Goal: Task Accomplishment & Management: Complete application form

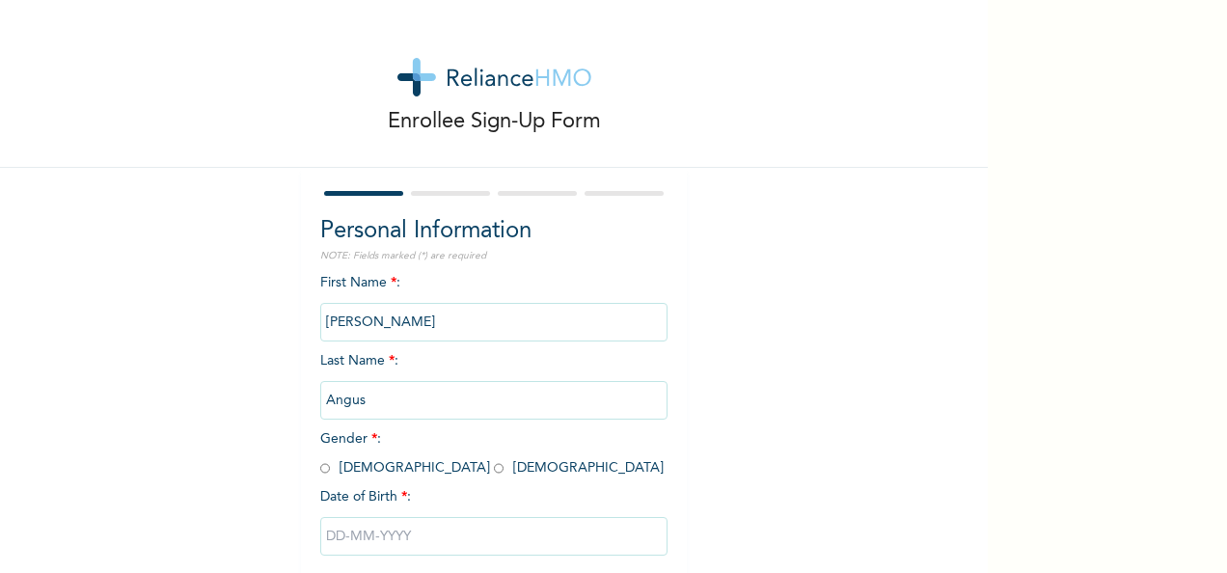
click at [324, 473] on span "Gender * : [DEMOGRAPHIC_DATA] [DEMOGRAPHIC_DATA]" at bounding box center [491, 453] width 343 height 42
click at [320, 467] on input "radio" at bounding box center [325, 468] width 10 height 18
radio input "true"
click at [371, 540] on input "text" at bounding box center [493, 536] width 347 height 39
select select "9"
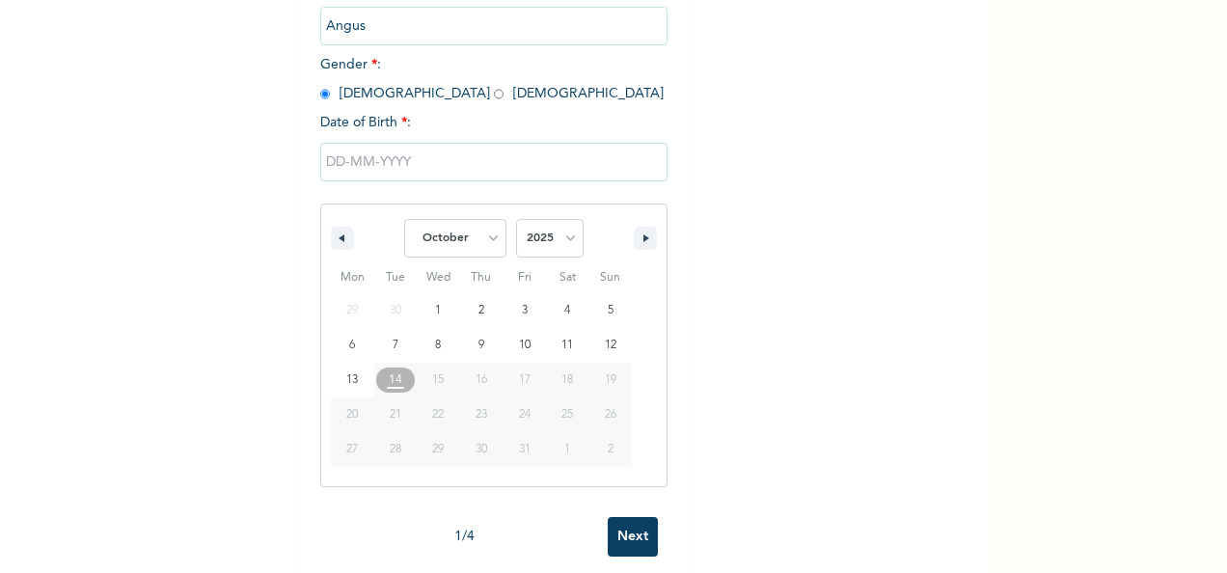
scroll to position [403, 0]
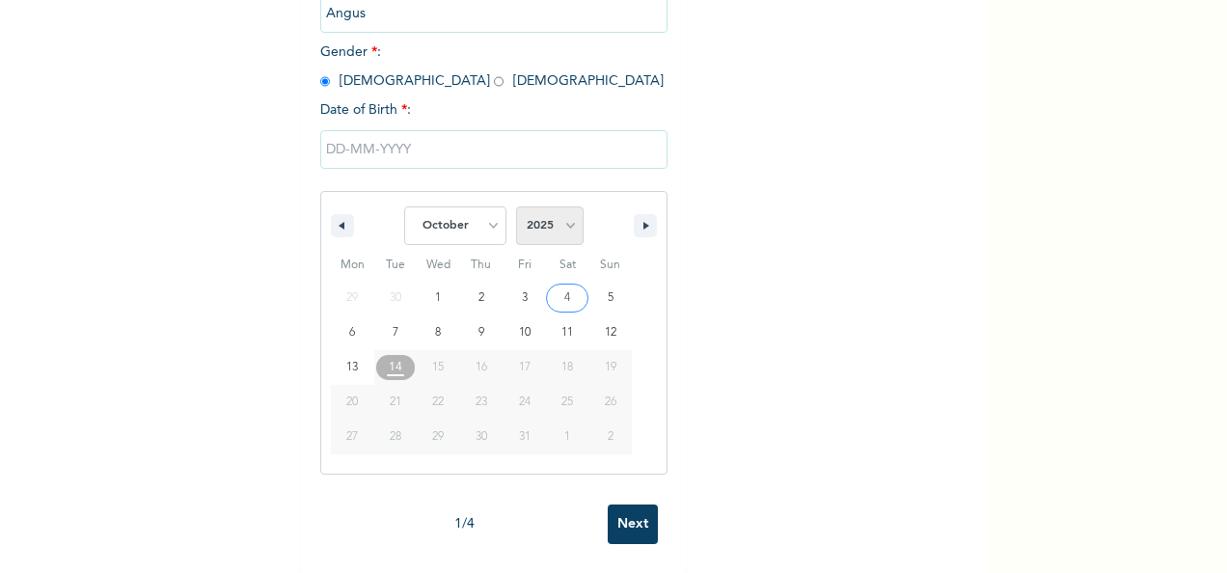
click at [562, 208] on select "2025 2024 2023 2022 2021 2020 2019 2018 2017 2016 2015 2014 2013 2012 2011 2010…" at bounding box center [550, 225] width 68 height 39
select select "1996"
click at [516, 206] on select "2025 2024 2023 2022 2021 2020 2019 2018 2017 2016 2015 2014 2013 2012 2011 2010…" at bounding box center [550, 225] width 68 height 39
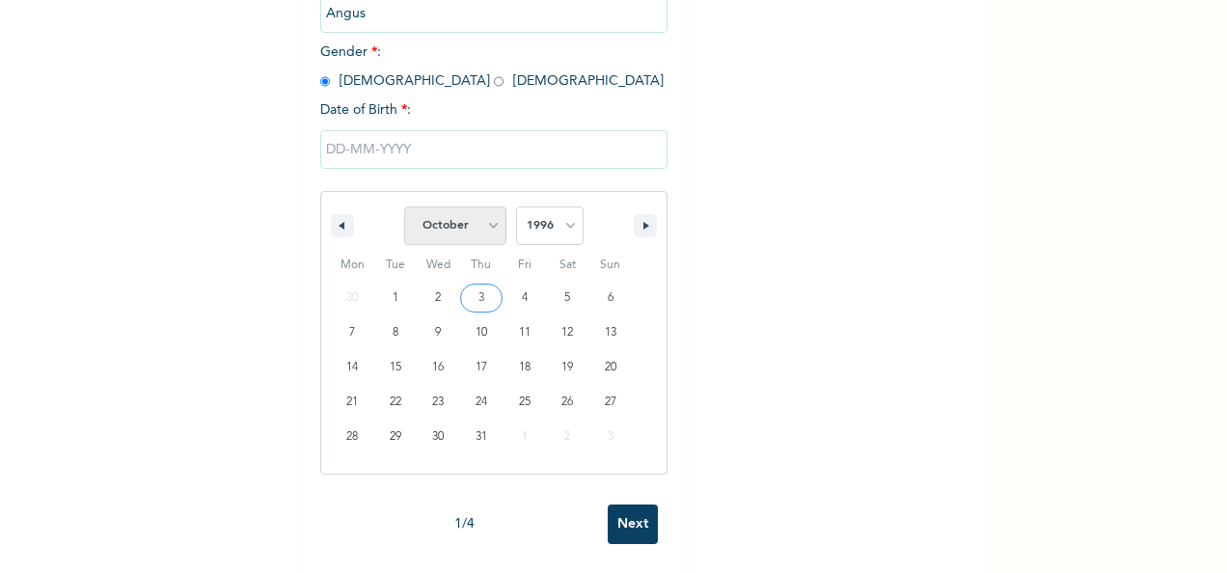
click at [488, 216] on select "January February March April May June July August September October November De…" at bounding box center [455, 225] width 102 height 39
select select "6"
click at [404, 206] on select "January February March April May June July August September October November De…" at bounding box center [455, 225] width 102 height 39
type input "[DATE]"
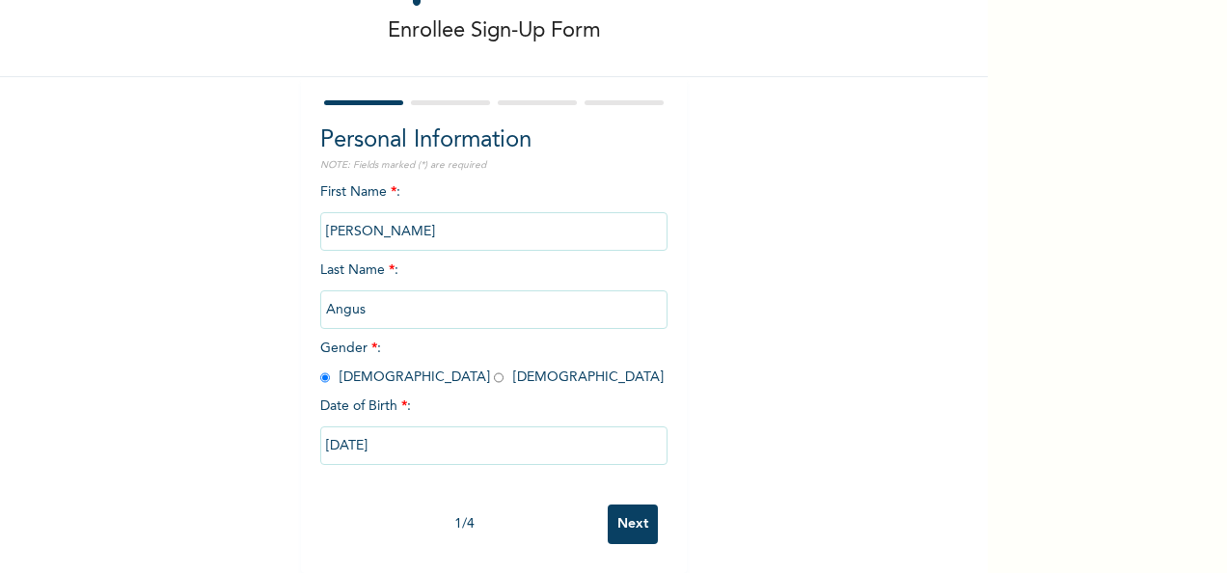
scroll to position [108, 0]
click at [633, 507] on input "Next" at bounding box center [633, 524] width 50 height 40
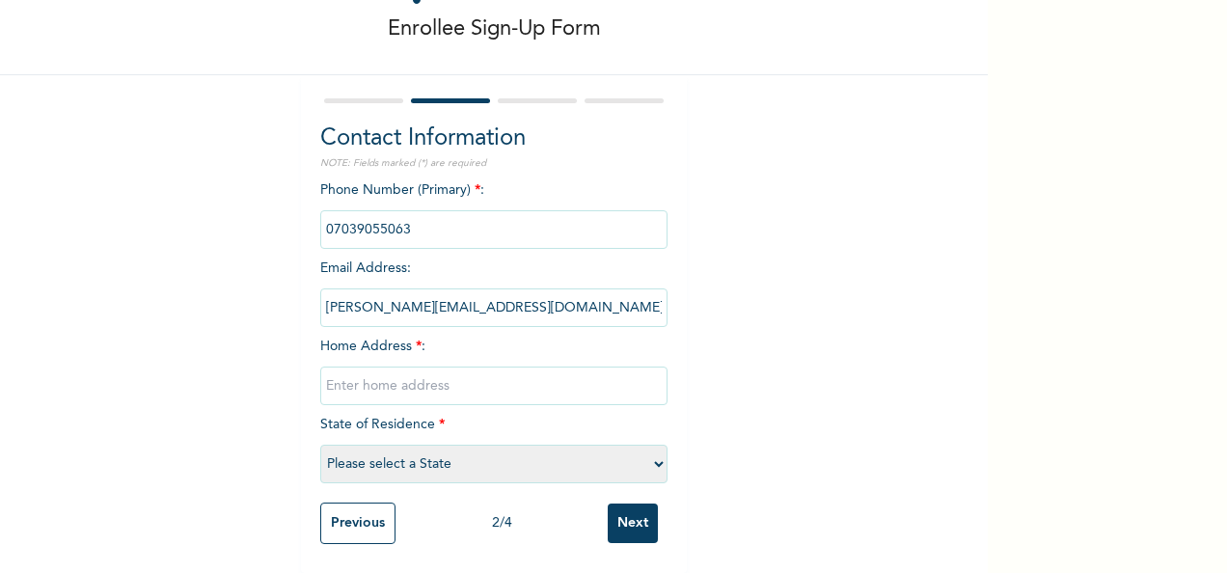
click at [548, 378] on input "text" at bounding box center [493, 386] width 347 height 39
type input "[GEOGRAPHIC_DATA]"
select select "33"
click at [624, 521] on input "Next" at bounding box center [633, 523] width 50 height 40
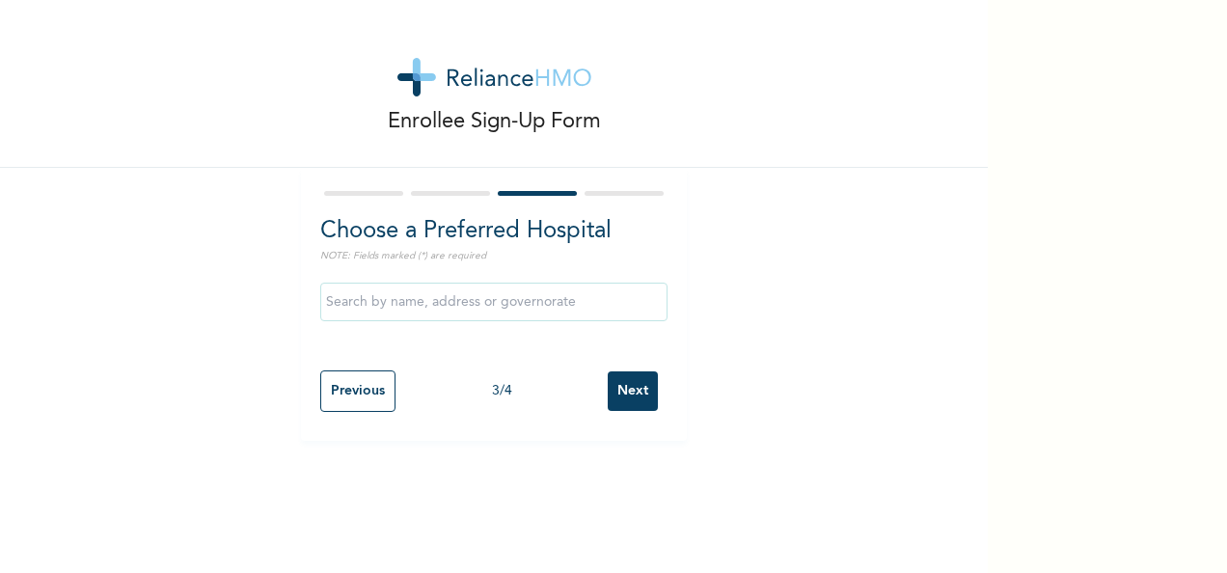
scroll to position [0, 0]
click at [566, 320] on input "text" at bounding box center [493, 302] width 347 height 39
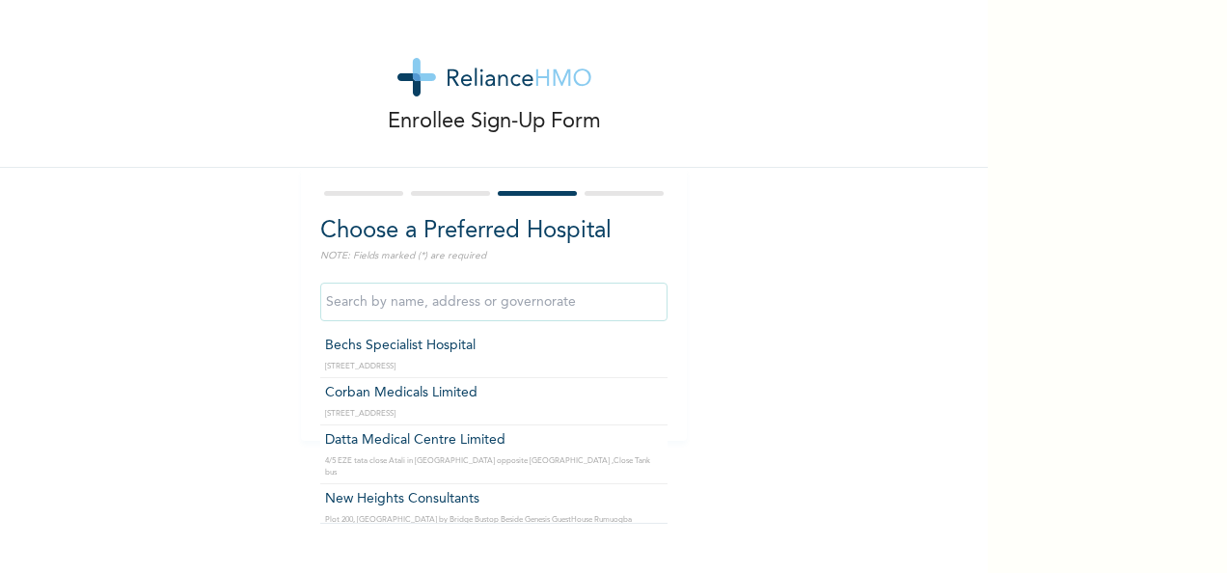
type input "Bechs Specialist Hospital"
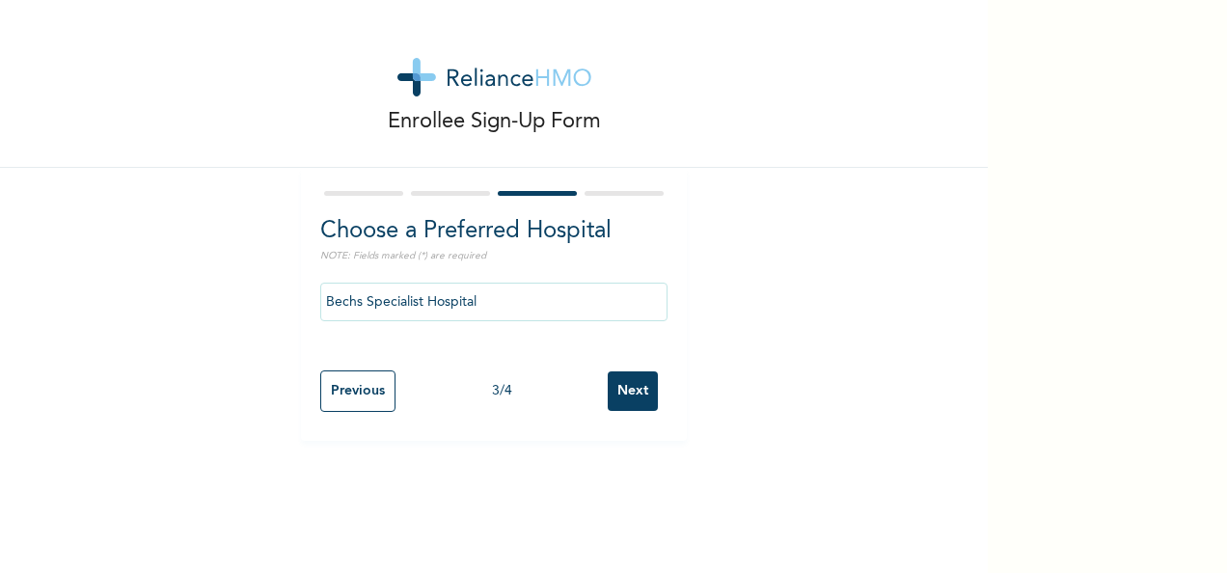
click at [633, 392] on input "Next" at bounding box center [633, 391] width 50 height 40
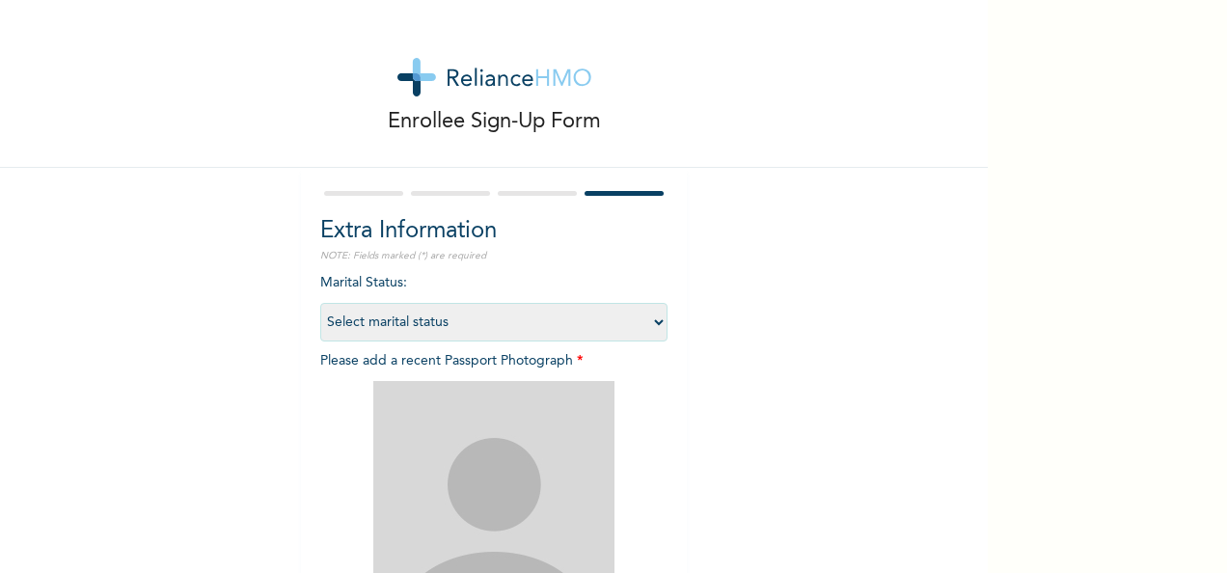
drag, startPoint x: 527, startPoint y: 316, endPoint x: 511, endPoint y: 326, distance: 18.2
click at [527, 316] on select "Select marital status [DEMOGRAPHIC_DATA] Married [DEMOGRAPHIC_DATA] Widow/[DEMO…" at bounding box center [493, 322] width 347 height 39
select select "1"
click at [320, 303] on select "Select marital status [DEMOGRAPHIC_DATA] Married [DEMOGRAPHIC_DATA] Widow/[DEMO…" at bounding box center [493, 322] width 347 height 39
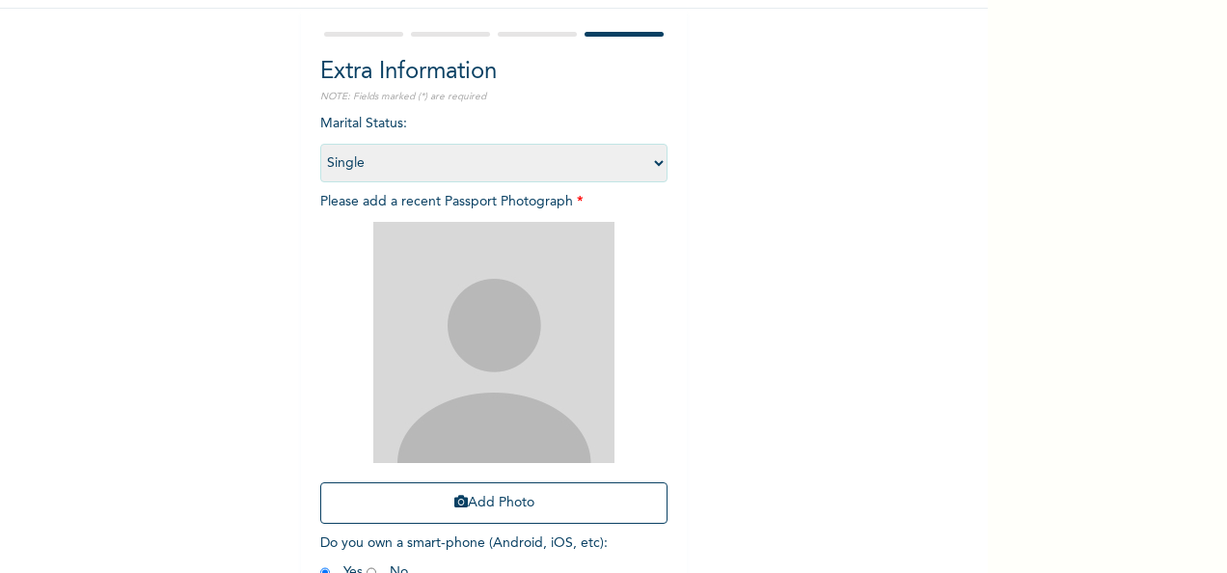
scroll to position [274, 0]
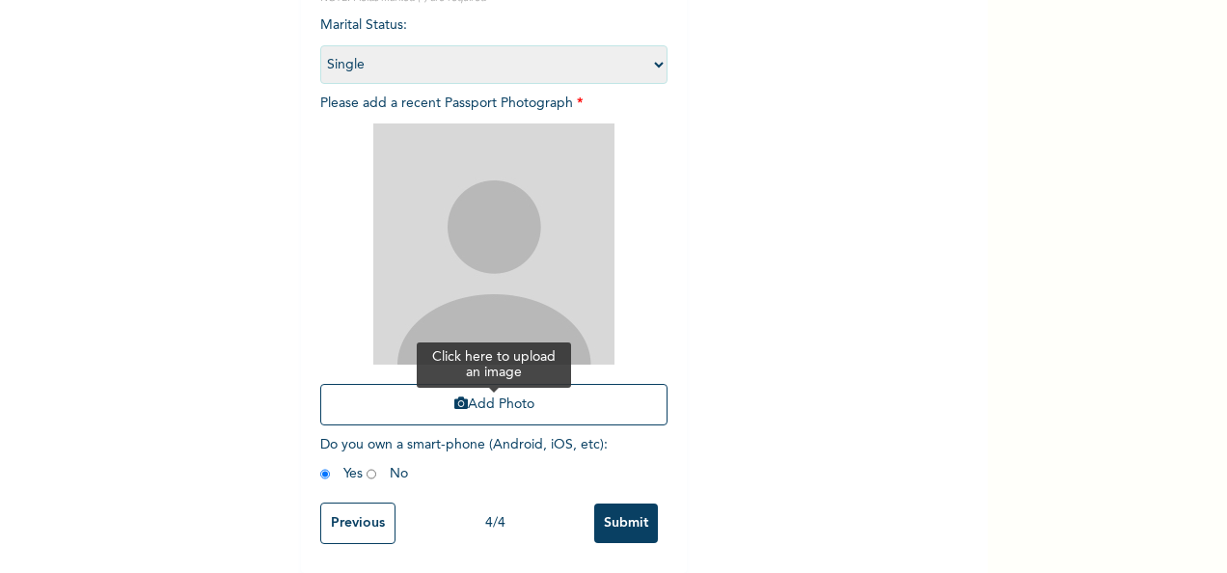
click at [507, 384] on button "Add Photo" at bounding box center [493, 404] width 347 height 41
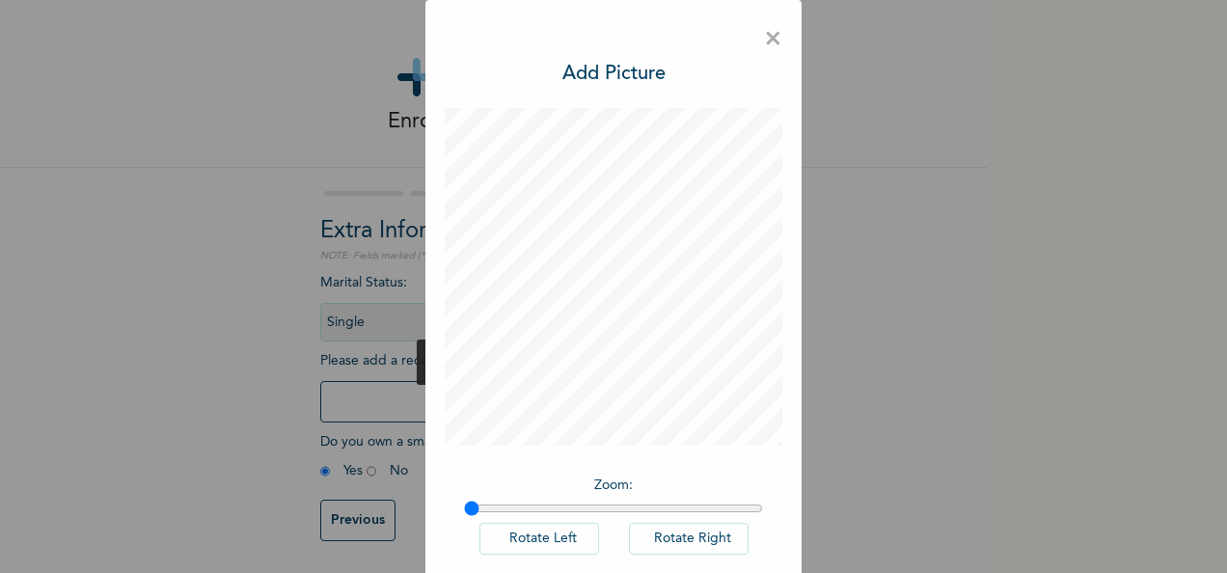
scroll to position [99, 0]
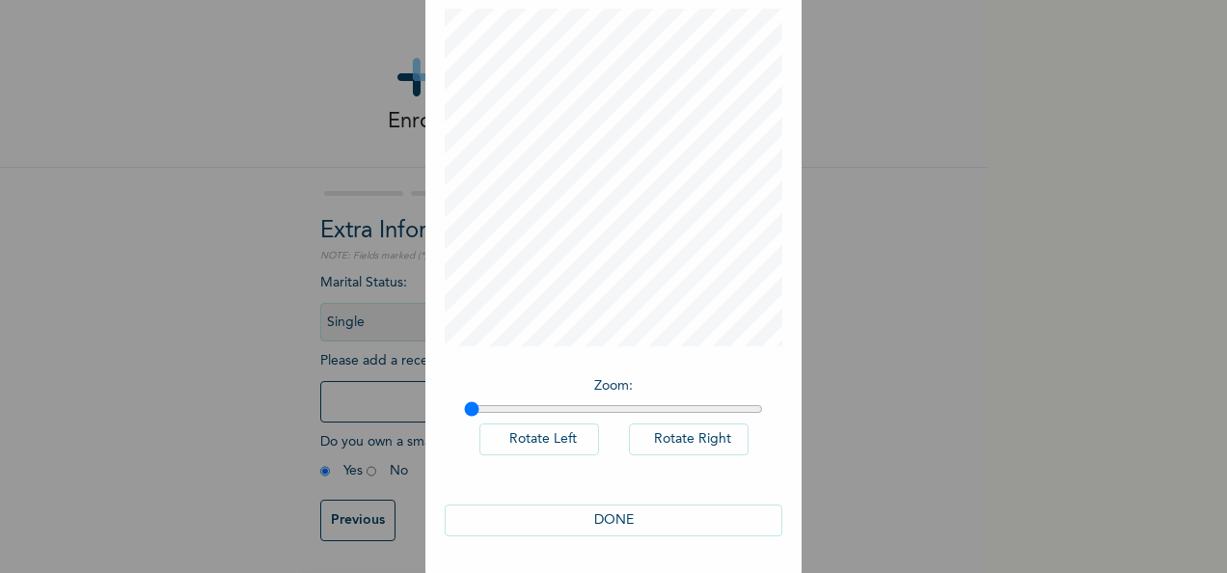
click at [650, 508] on button "DONE" at bounding box center [614, 520] width 338 height 32
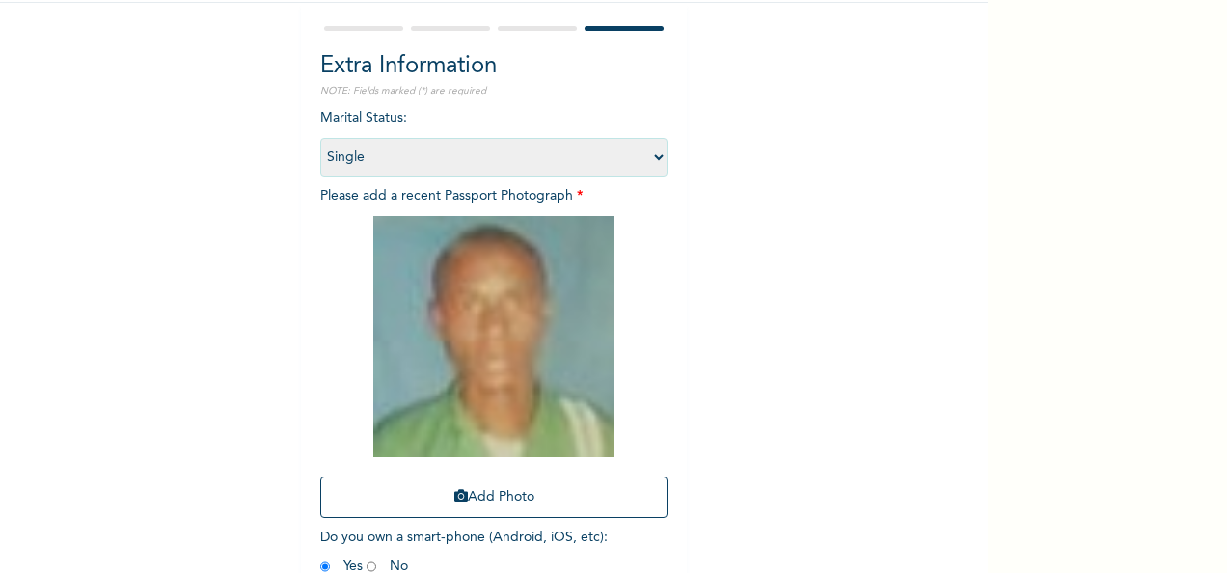
scroll to position [274, 0]
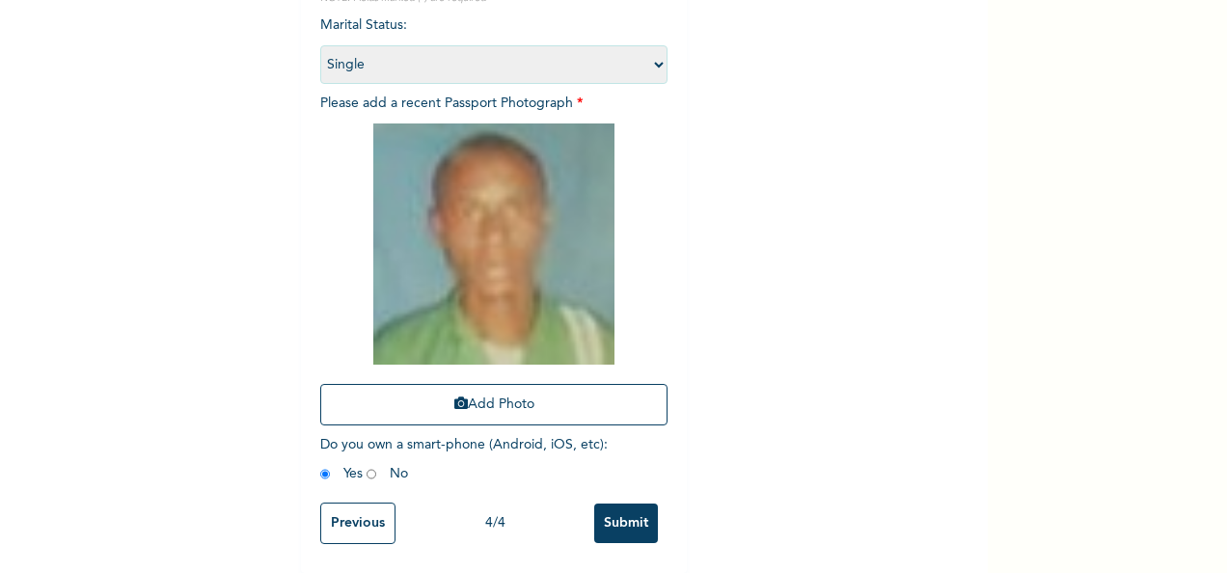
click at [621, 509] on input "Submit" at bounding box center [626, 523] width 64 height 40
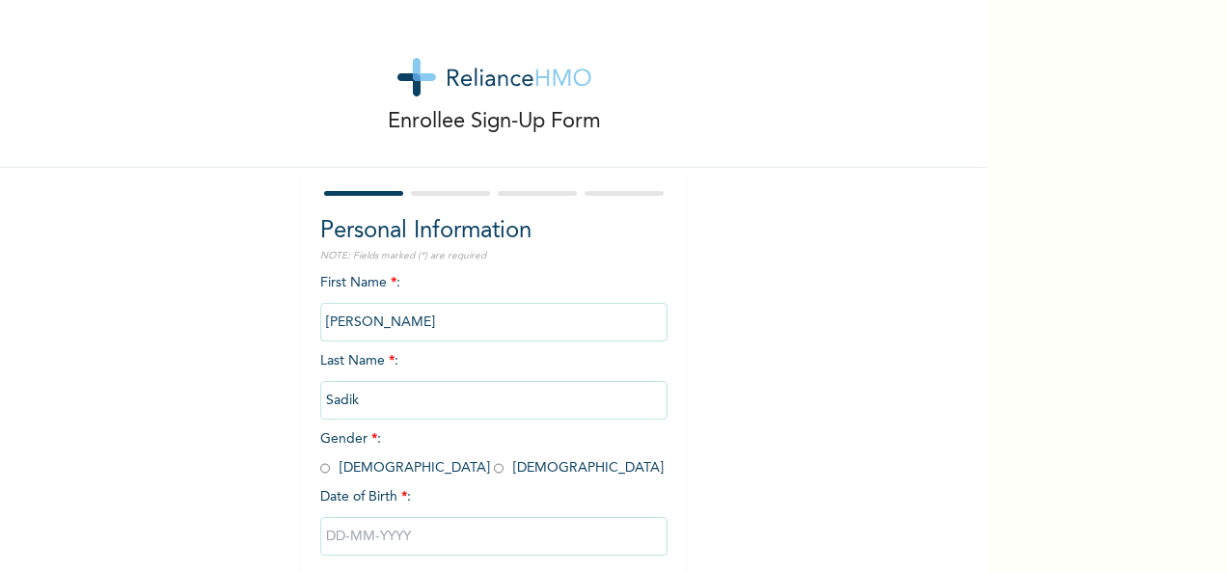
click at [320, 472] on input "radio" at bounding box center [325, 468] width 10 height 18
radio input "true"
click at [361, 535] on input "text" at bounding box center [493, 536] width 347 height 39
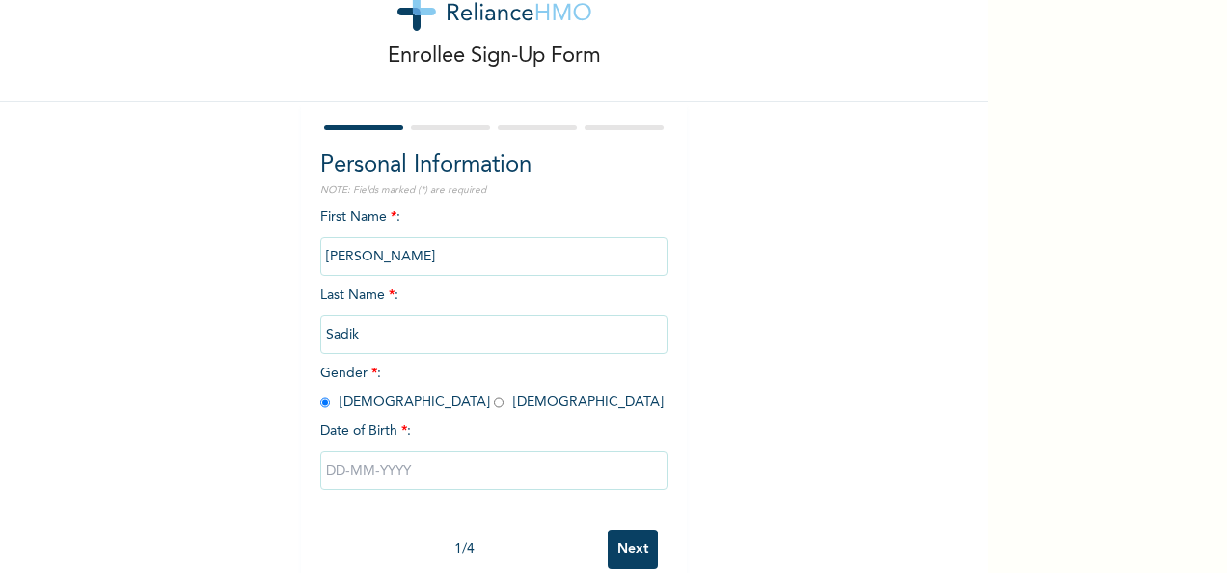
select select "9"
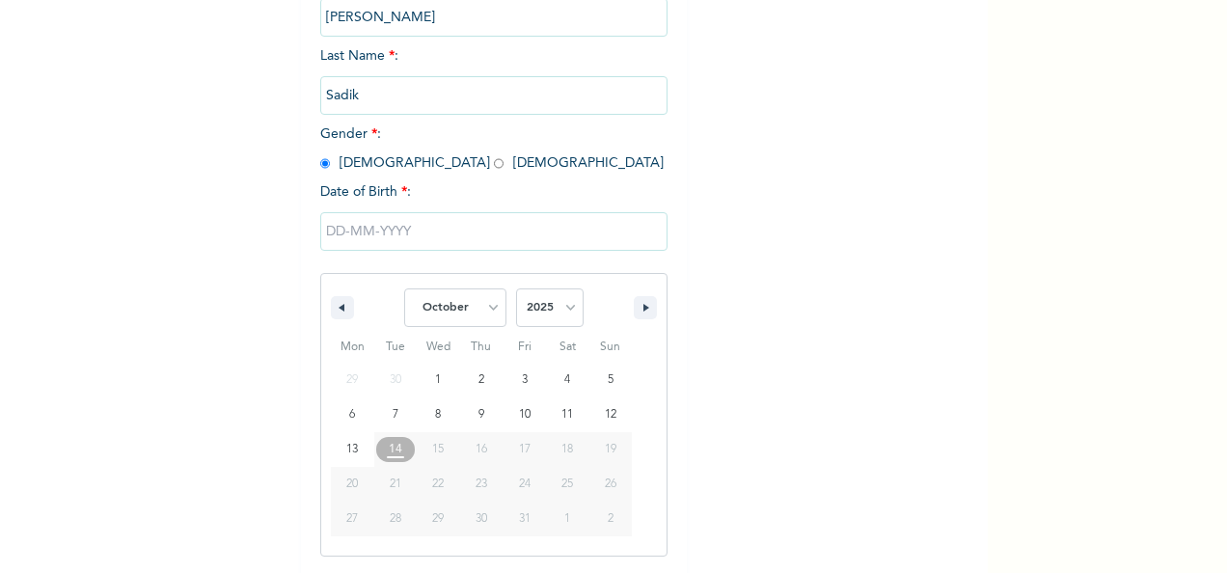
scroll to position [305, 0]
click at [563, 295] on select "2025 2024 2023 2022 2021 2020 2019 2018 2017 2016 2015 2014 2013 2012 2011 2010…" at bounding box center [550, 307] width 68 height 39
select select "1996"
click at [516, 290] on select "2025 2024 2023 2022 2021 2020 2019 2018 2017 2016 2015 2014 2013 2012 2011 2010…" at bounding box center [550, 307] width 68 height 39
click at [488, 316] on select "January February March April May June July August September October November De…" at bounding box center [455, 307] width 102 height 39
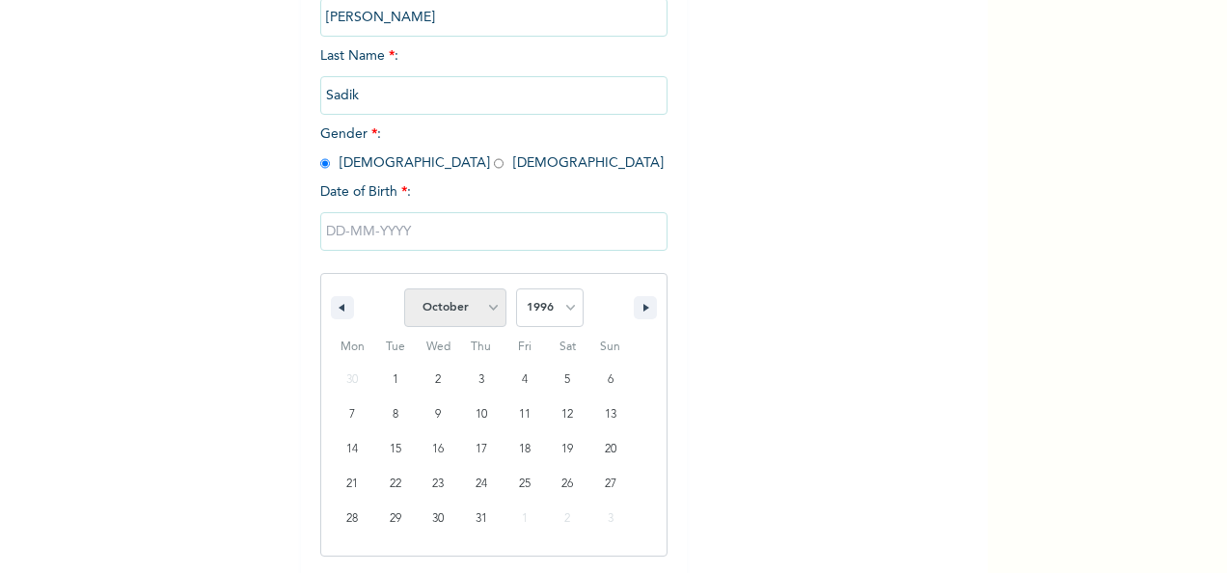
select select "6"
click at [404, 290] on select "January February March April May June July August September October November De…" at bounding box center [455, 307] width 102 height 39
type input "[DATE]"
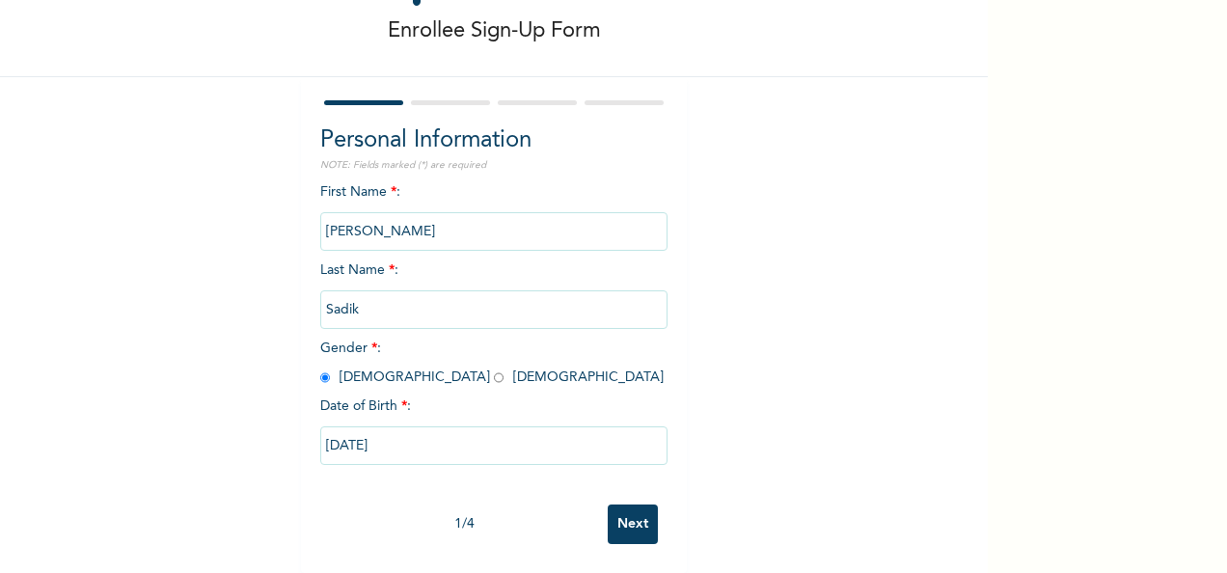
click at [608, 527] on input "Next" at bounding box center [633, 524] width 50 height 40
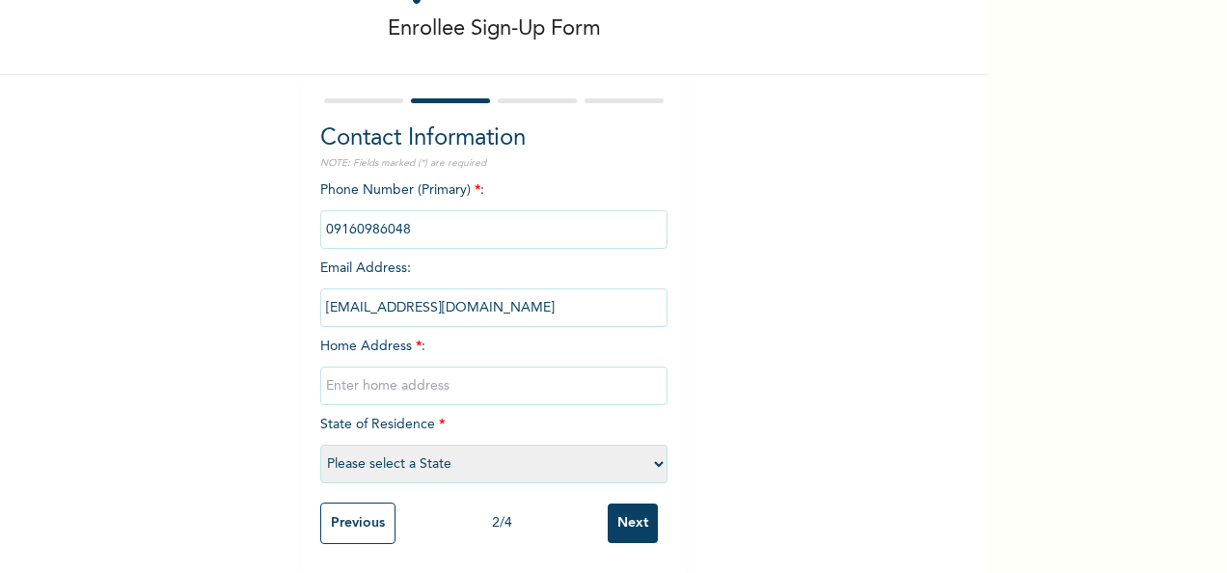
click at [565, 384] on input "text" at bounding box center [493, 386] width 347 height 39
type input "[GEOGRAPHIC_DATA]"
select select "33"
click at [611, 503] on input "Next" at bounding box center [633, 523] width 50 height 40
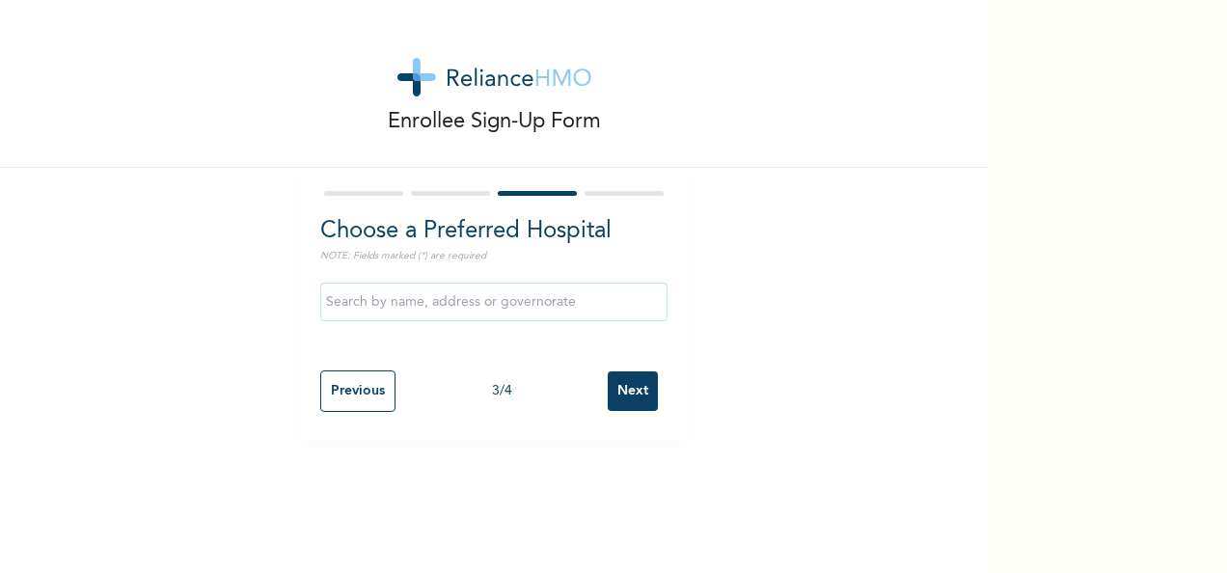
scroll to position [0, 0]
click at [531, 301] on input "text" at bounding box center [493, 302] width 347 height 39
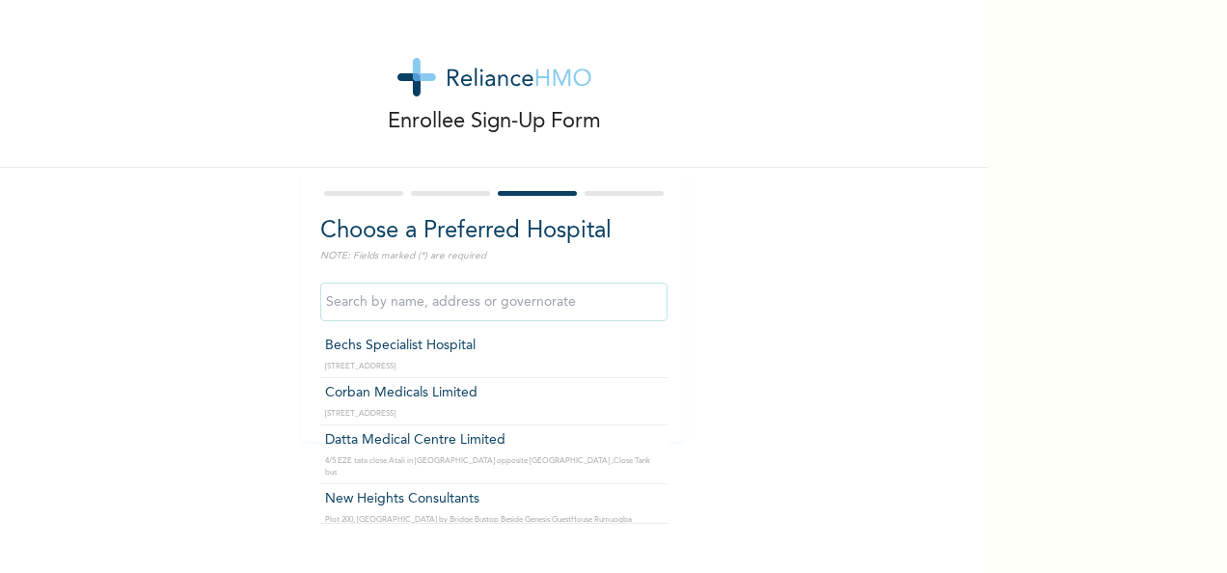
type input "Bechs Specialist Hospital"
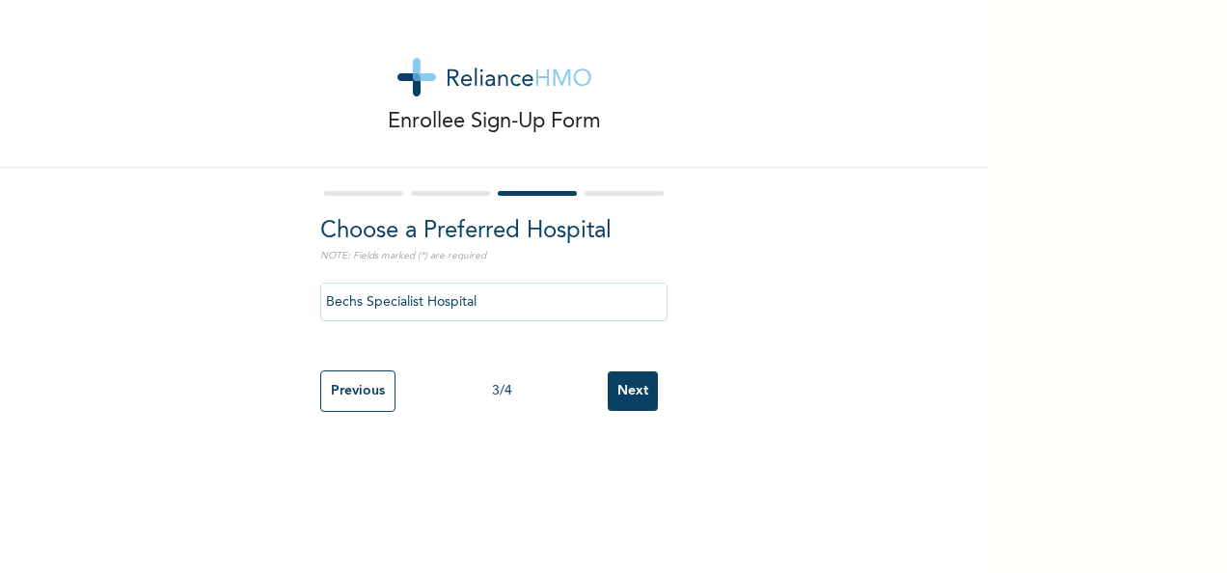
click at [609, 381] on input "Next" at bounding box center [633, 391] width 50 height 40
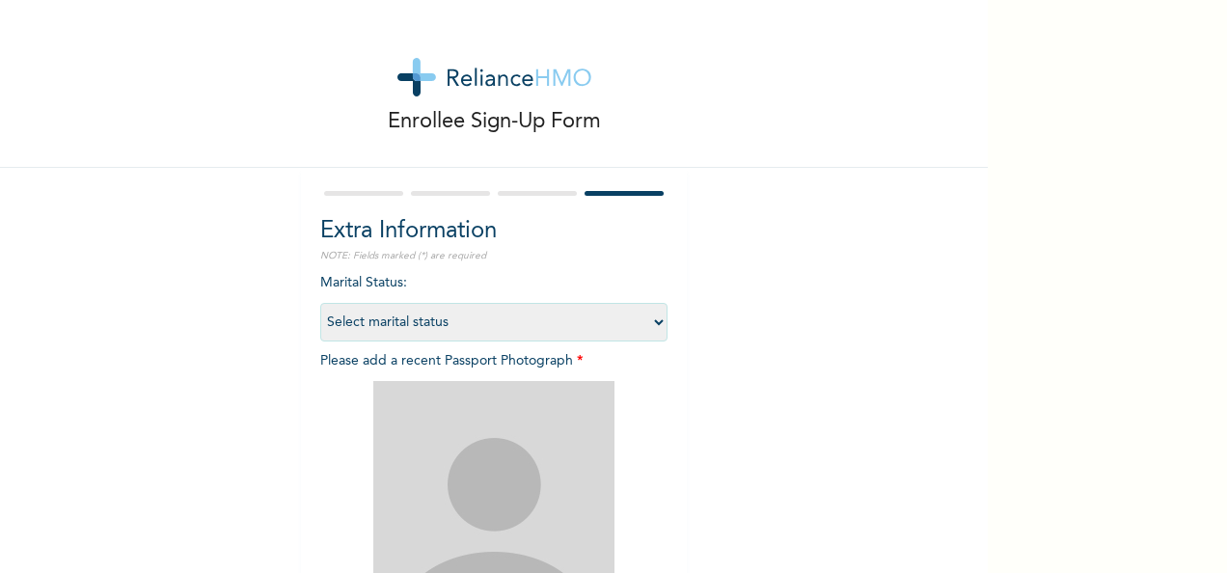
click at [448, 326] on select "Select marital status [DEMOGRAPHIC_DATA] Married [DEMOGRAPHIC_DATA] Widow/[DEMO…" at bounding box center [493, 322] width 347 height 39
select select "1"
click at [320, 303] on select "Select marital status [DEMOGRAPHIC_DATA] Married [DEMOGRAPHIC_DATA] Widow/[DEMO…" at bounding box center [493, 322] width 347 height 39
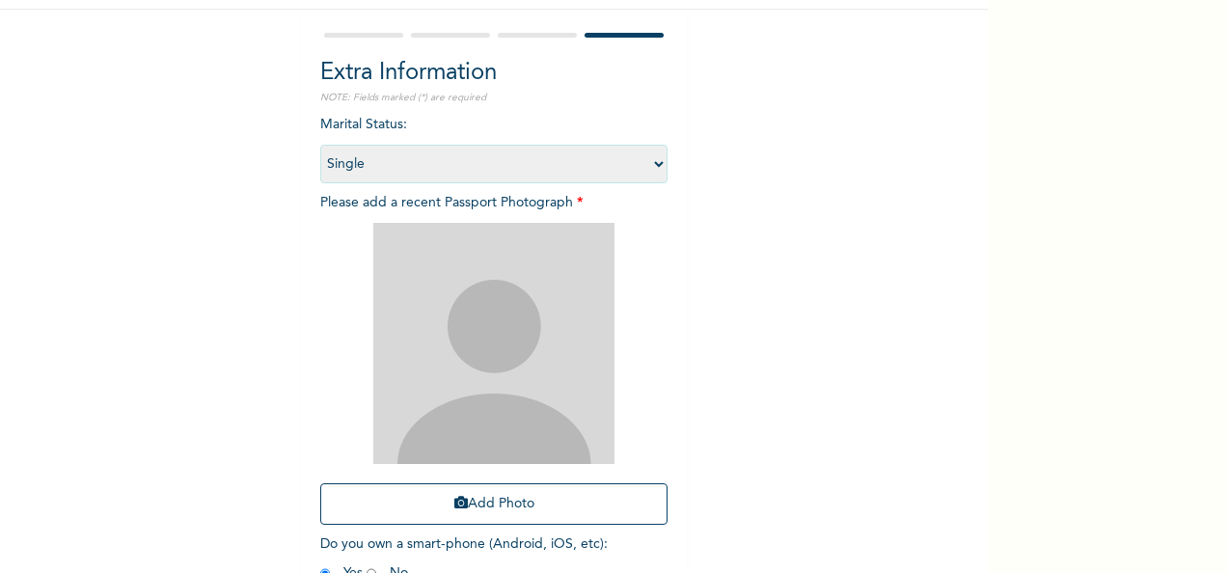
scroll to position [274, 0]
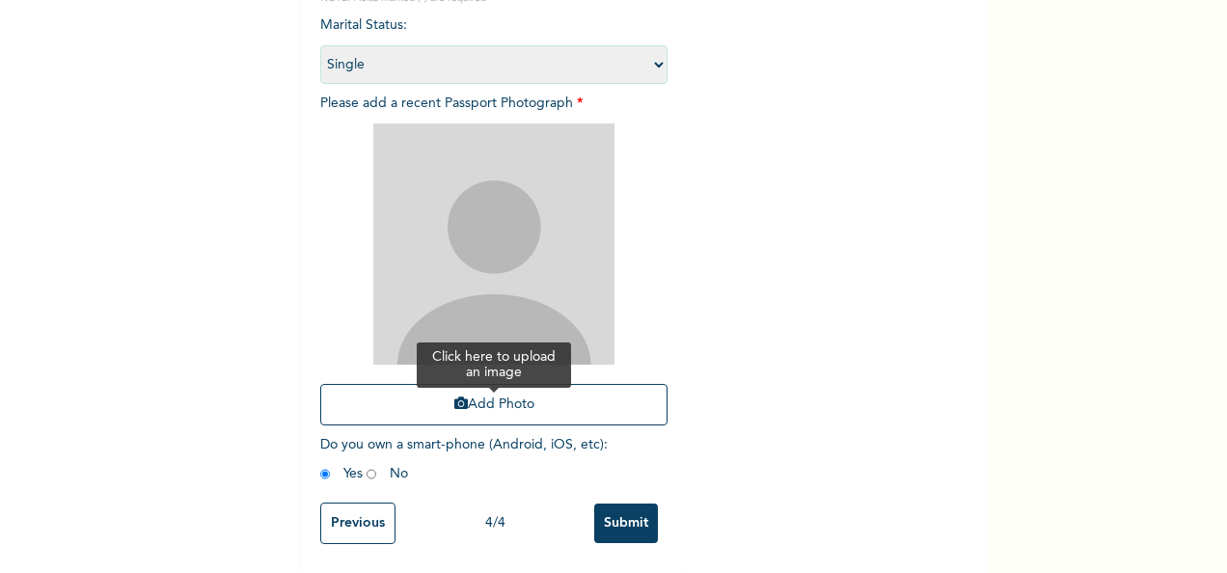
click at [496, 390] on button "Add Photo" at bounding box center [493, 404] width 347 height 41
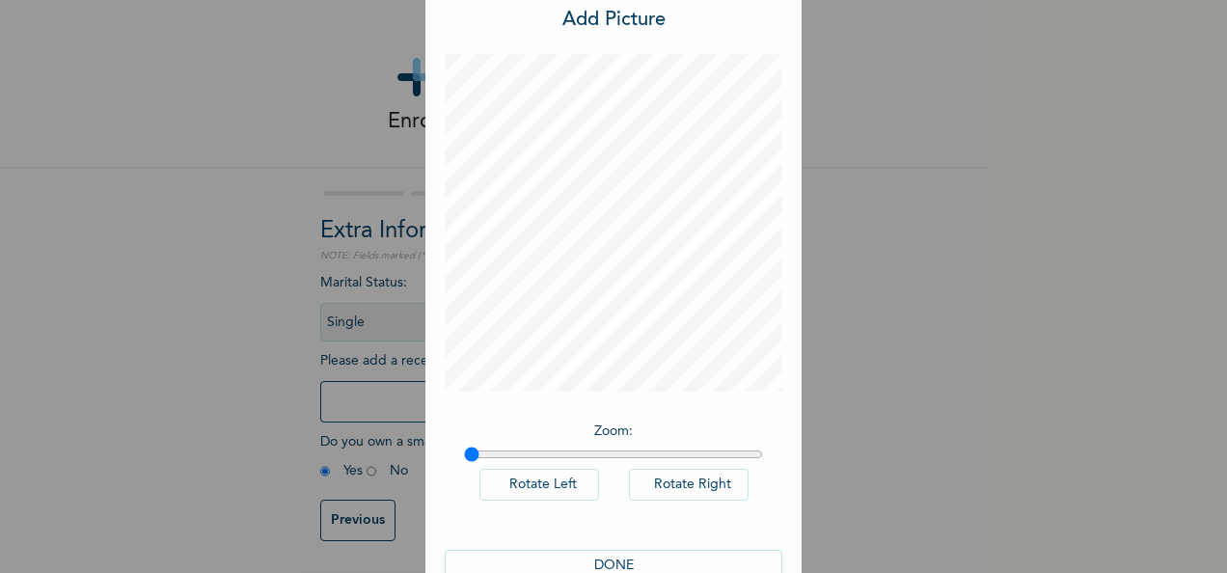
scroll to position [99, 0]
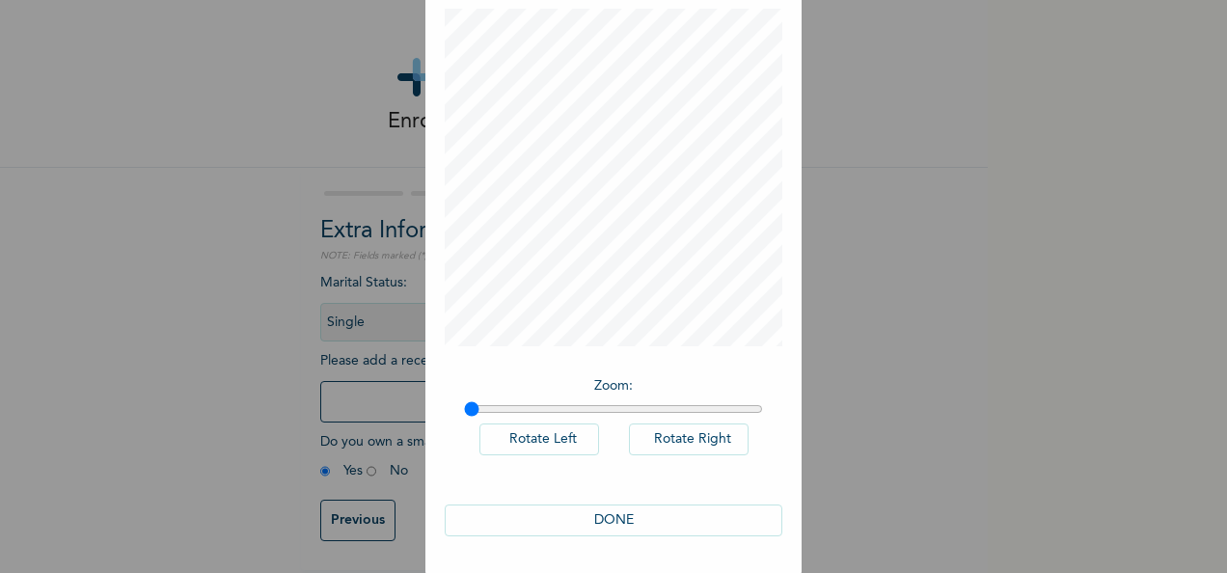
click at [669, 515] on button "DONE" at bounding box center [614, 520] width 338 height 32
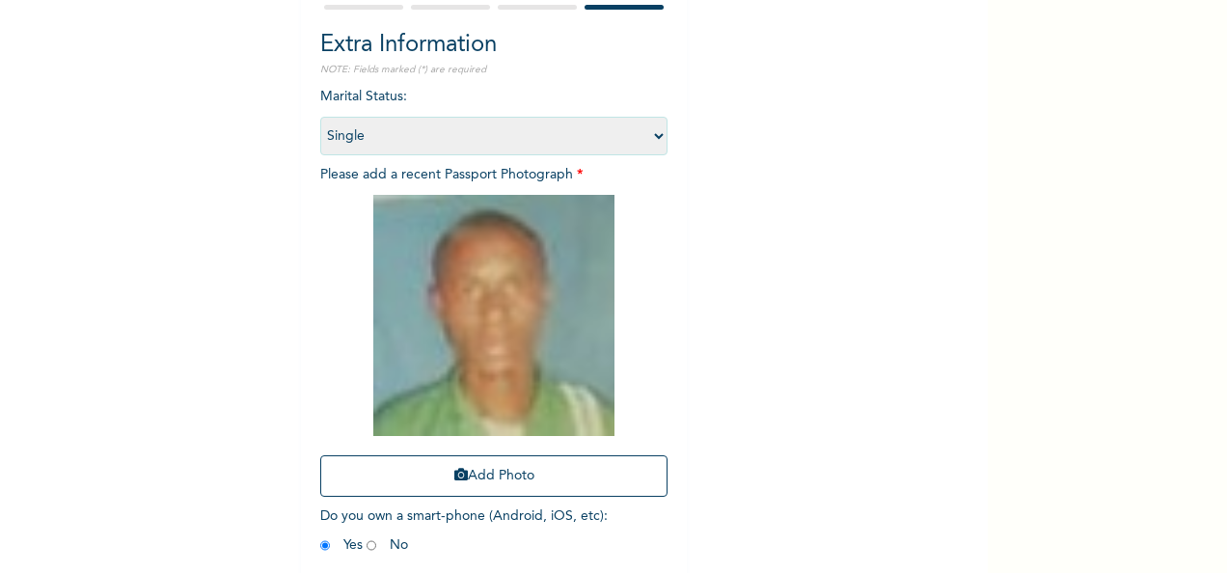
scroll to position [274, 0]
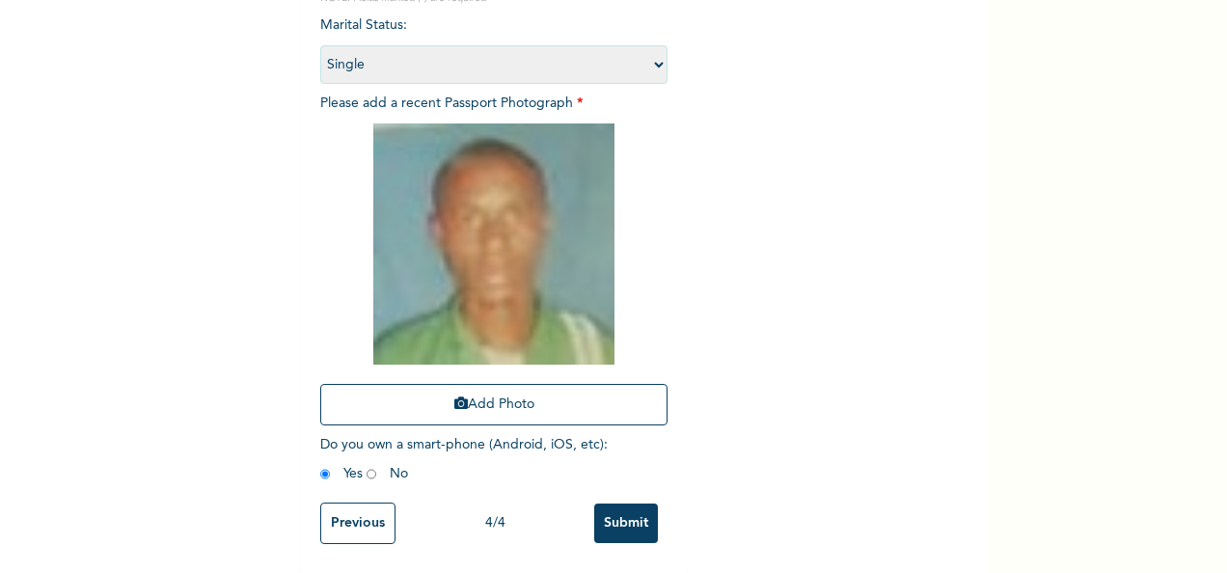
click at [669, 505] on div "Extra Information NOTE: Fields marked (*) are required Marital Status : Select …" at bounding box center [494, 241] width 386 height 663
click at [637, 505] on input "Submit" at bounding box center [626, 523] width 64 height 40
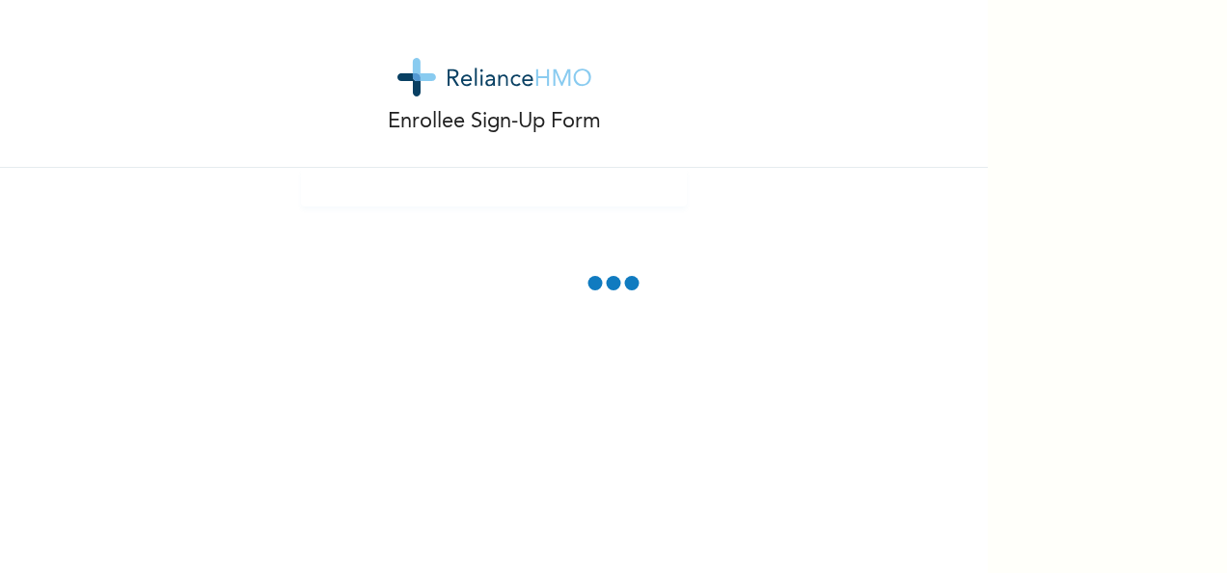
scroll to position [0, 0]
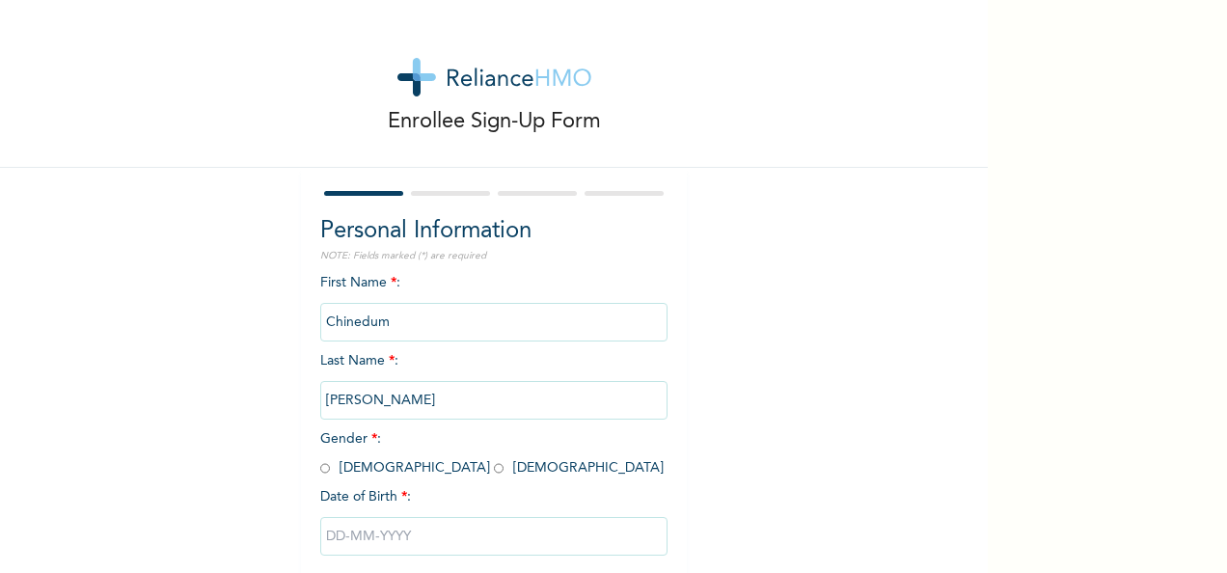
click at [311, 475] on div "Personal Information NOTE: Fields marked (*) are required First Name * : Chined…" at bounding box center [494, 416] width 386 height 496
click at [320, 467] on input "radio" at bounding box center [325, 468] width 10 height 18
radio input "true"
click at [338, 530] on input "text" at bounding box center [493, 536] width 347 height 39
select select "9"
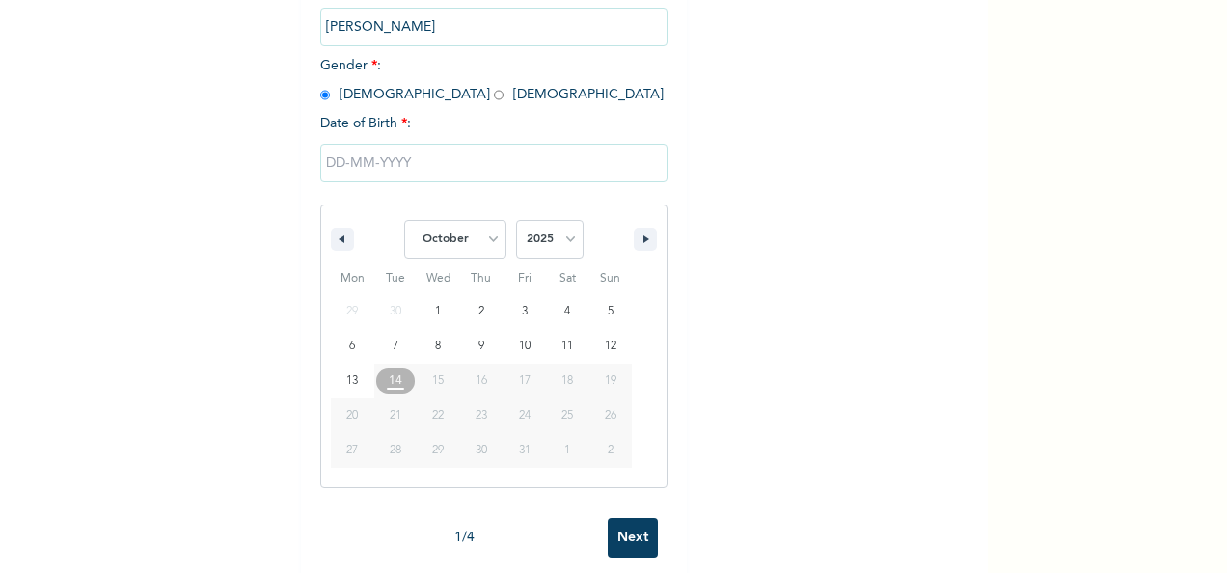
scroll to position [403, 0]
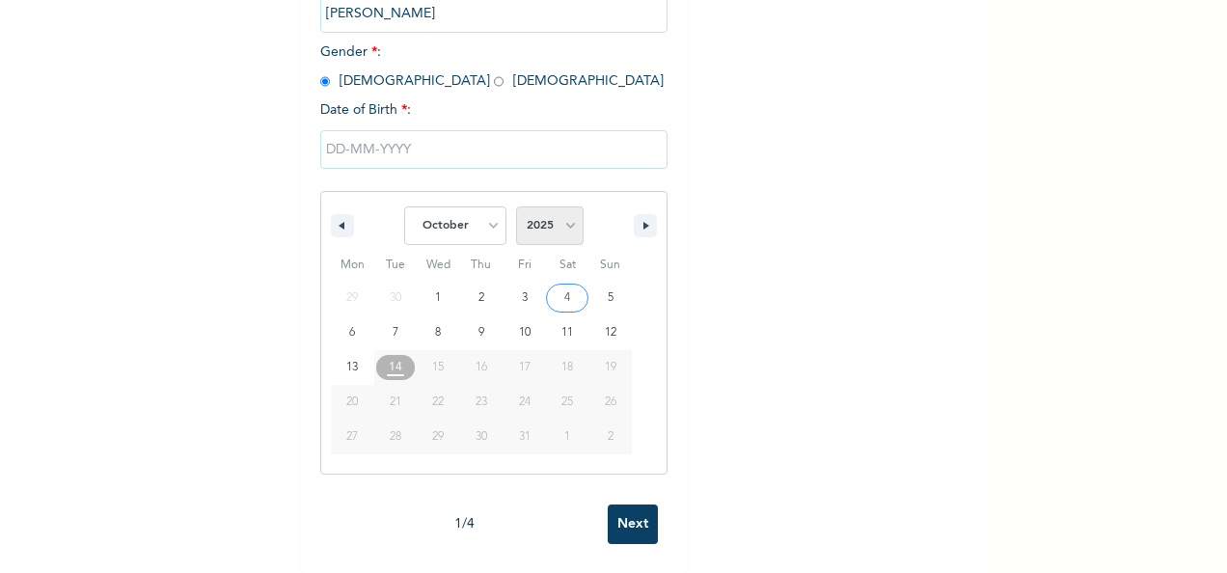
click at [573, 210] on select "2025 2024 2023 2022 2021 2020 2019 2018 2017 2016 2015 2014 2013 2012 2011 2010…" at bounding box center [550, 225] width 68 height 39
select select "1976"
click at [516, 206] on select "2025 2024 2023 2022 2021 2020 2019 2018 2017 2016 2015 2014 2013 2012 2011 2010…" at bounding box center [550, 225] width 68 height 39
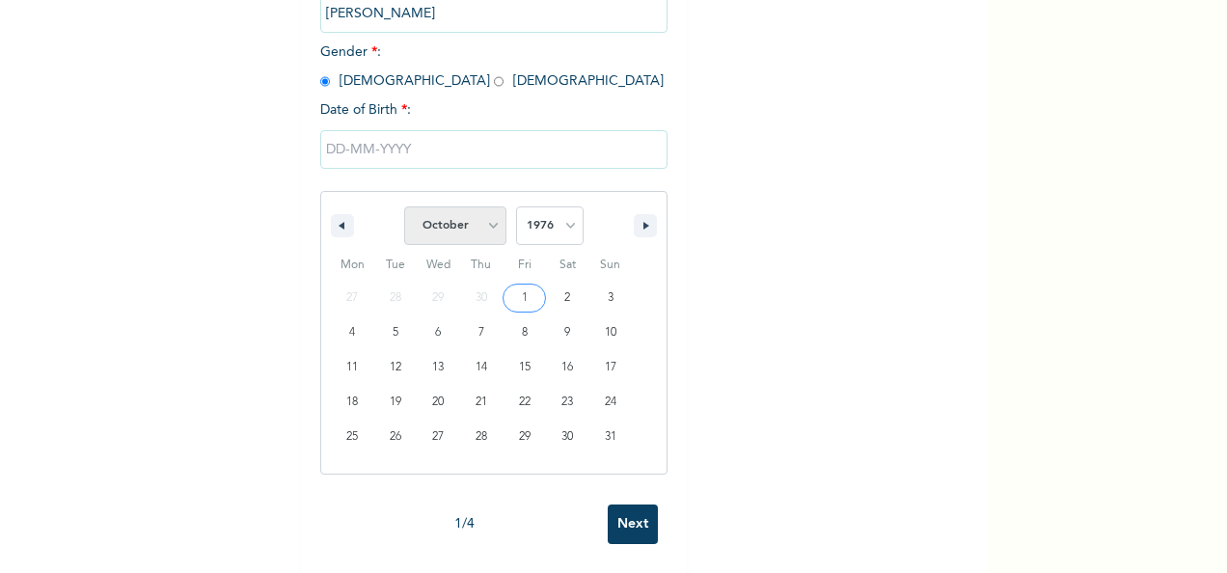
drag, startPoint x: 488, startPoint y: 203, endPoint x: 484, endPoint y: 212, distance: 10.4
click at [488, 206] on select "January February March April May June July August September October November De…" at bounding box center [455, 225] width 102 height 39
select select "3"
click at [404, 206] on select "January February March April May June July August September October November De…" at bounding box center [455, 225] width 102 height 39
type input "04/21/1976"
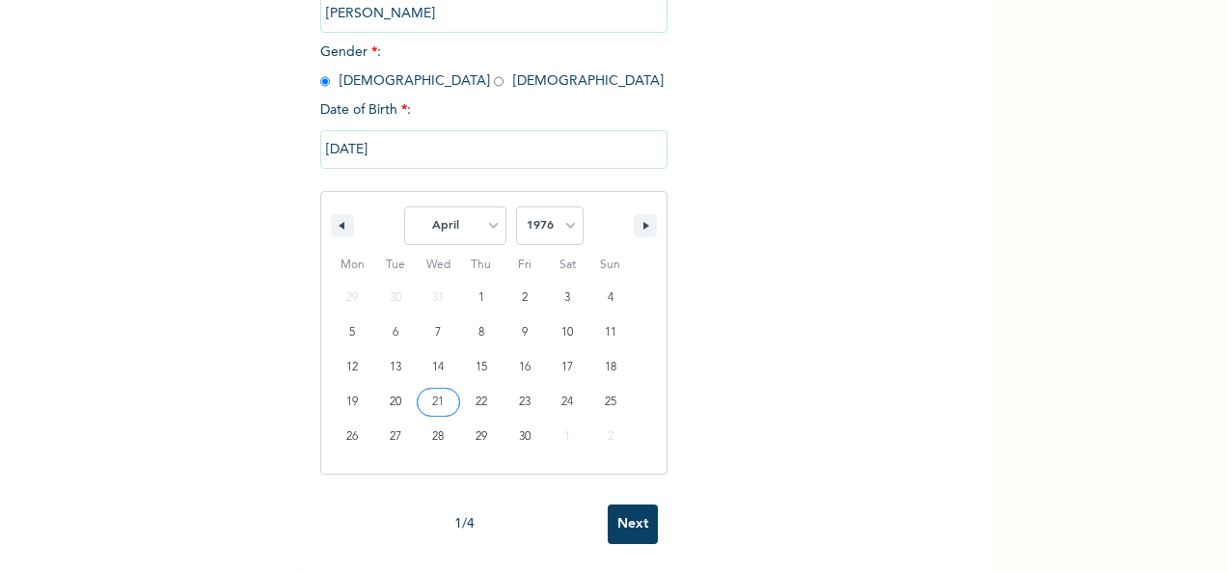
scroll to position [108, 0]
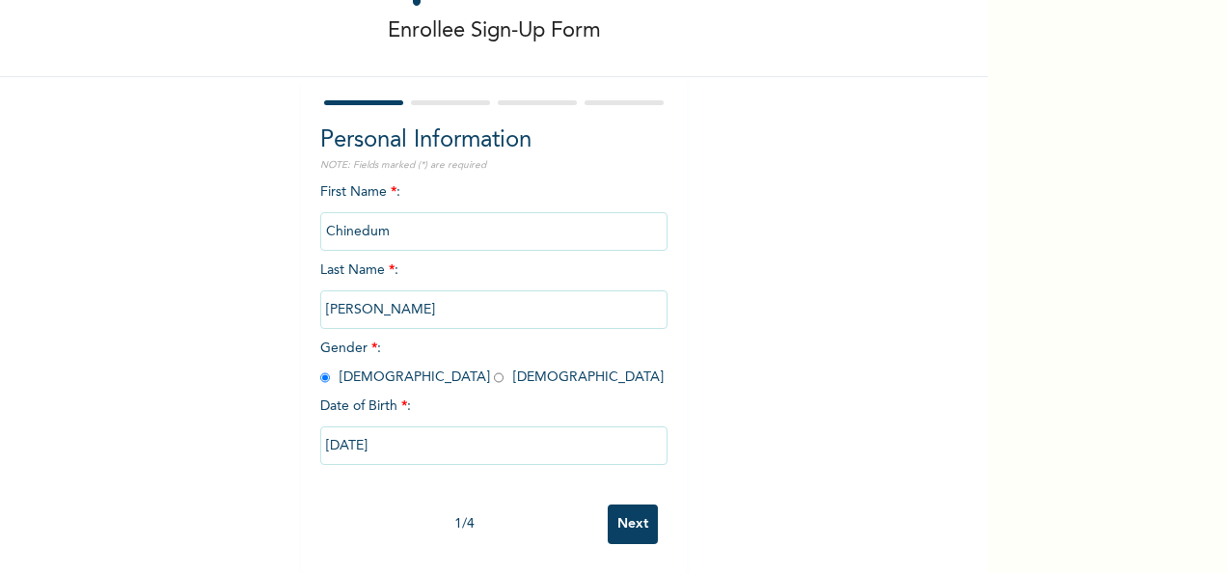
click at [657, 508] on div "1 / 4 Next" at bounding box center [493, 524] width 347 height 59
click at [617, 504] on input "Next" at bounding box center [633, 524] width 50 height 40
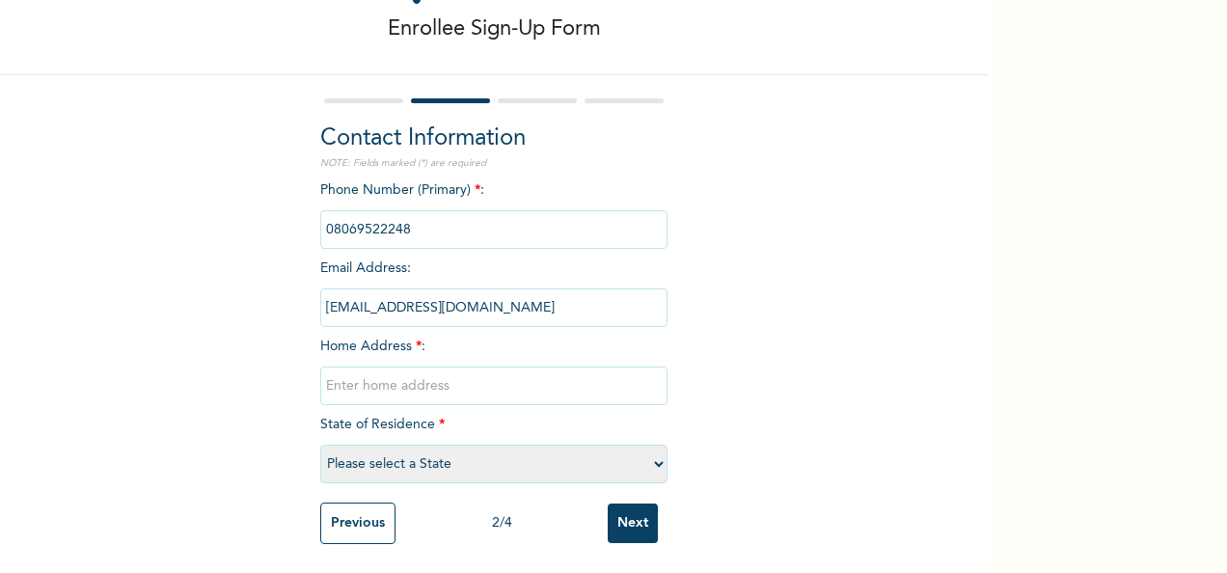
click at [525, 381] on input "text" at bounding box center [493, 386] width 347 height 39
type input "[GEOGRAPHIC_DATA]"
select select "33"
click at [617, 505] on input "Next" at bounding box center [633, 523] width 50 height 40
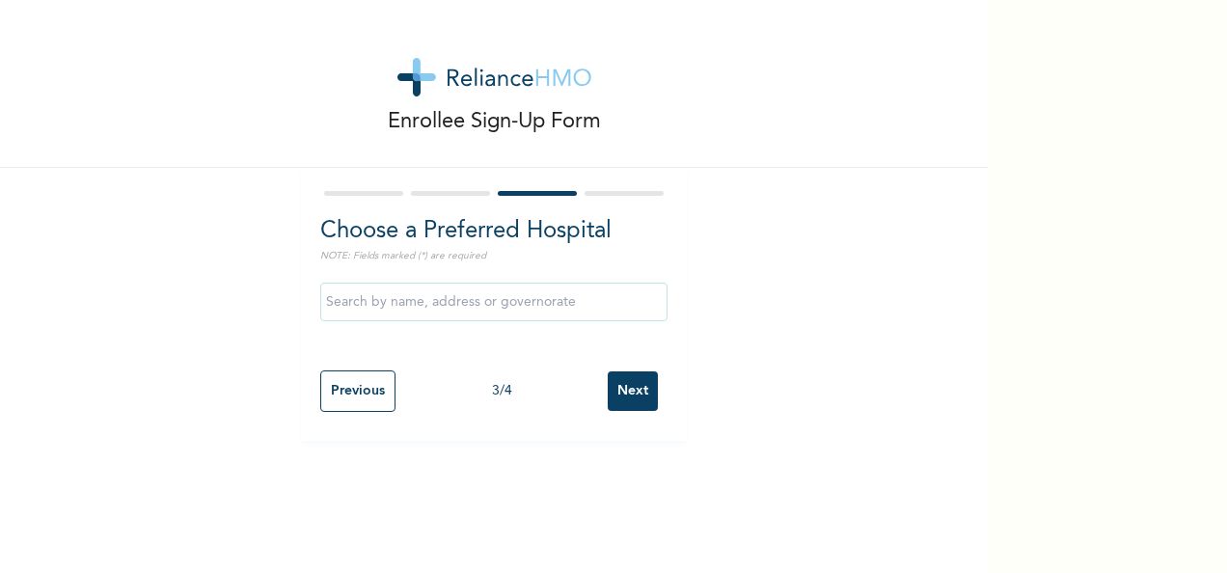
scroll to position [0, 0]
click at [517, 305] on input "text" at bounding box center [493, 302] width 347 height 39
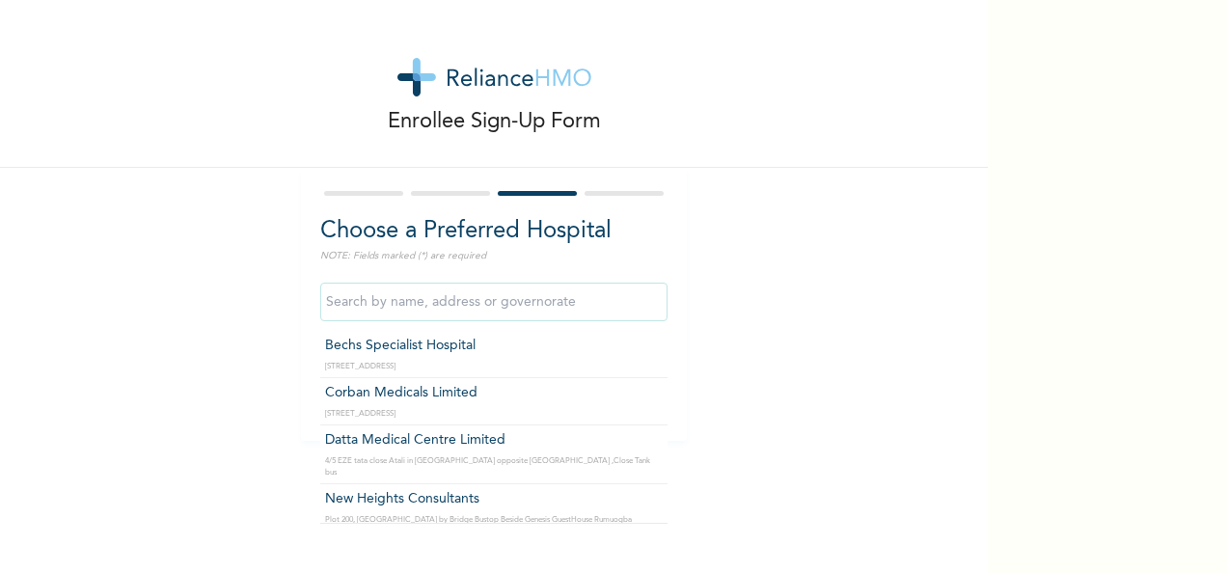
type input "Bechs Specialist Hospital"
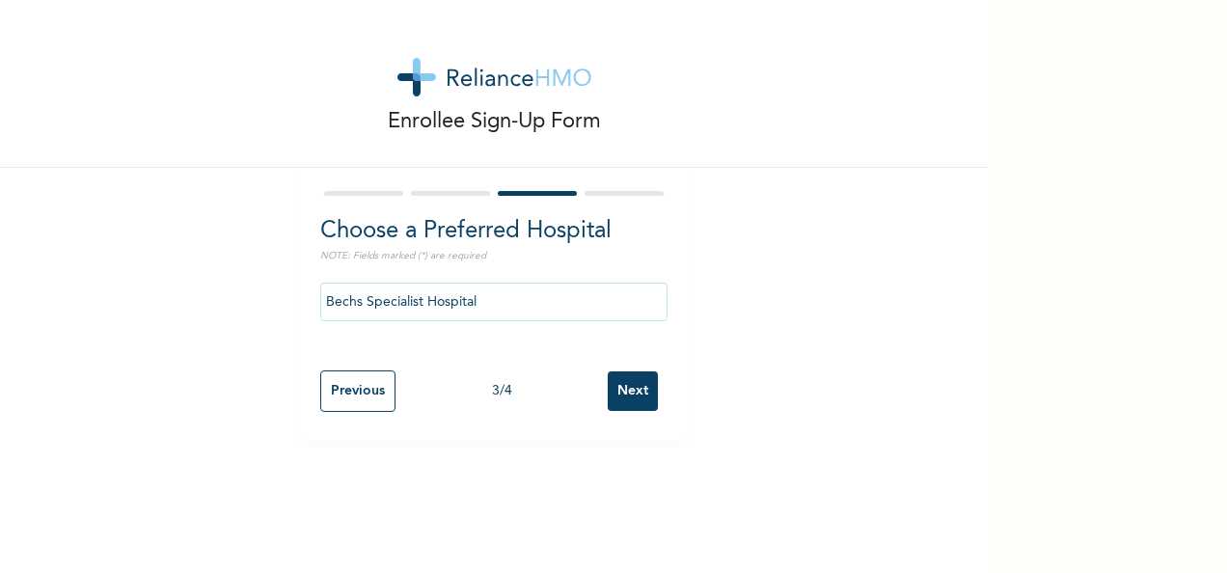
click at [640, 390] on input "Next" at bounding box center [633, 391] width 50 height 40
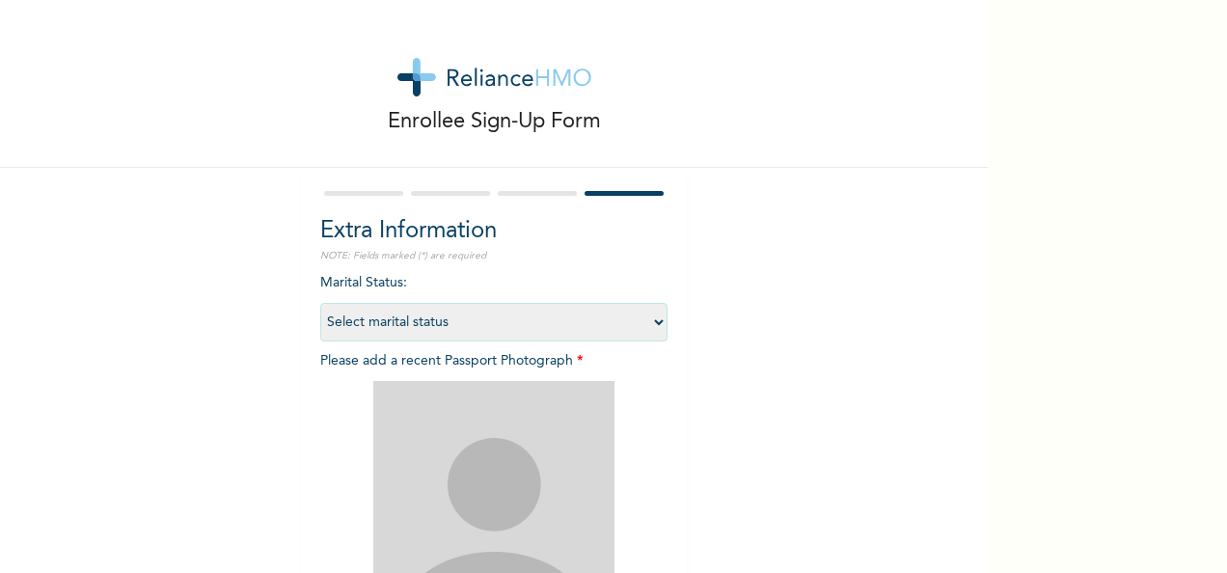
click at [560, 321] on select "Select marital status [DEMOGRAPHIC_DATA] Married [DEMOGRAPHIC_DATA] Widow/[DEMO…" at bounding box center [493, 322] width 347 height 39
click at [320, 303] on select "Select marital status [DEMOGRAPHIC_DATA] Married [DEMOGRAPHIC_DATA] Widow/[DEMO…" at bounding box center [493, 322] width 347 height 39
click at [482, 314] on select "Select marital status [DEMOGRAPHIC_DATA] Married [DEMOGRAPHIC_DATA] Widow/[DEMO…" at bounding box center [493, 322] width 347 height 39
click at [320, 303] on select "Select marital status [DEMOGRAPHIC_DATA] Married [DEMOGRAPHIC_DATA] Widow/[DEMO…" at bounding box center [493, 322] width 347 height 39
click at [494, 312] on select "Select marital status [DEMOGRAPHIC_DATA] Married [DEMOGRAPHIC_DATA] Widow/[DEMO…" at bounding box center [493, 322] width 347 height 39
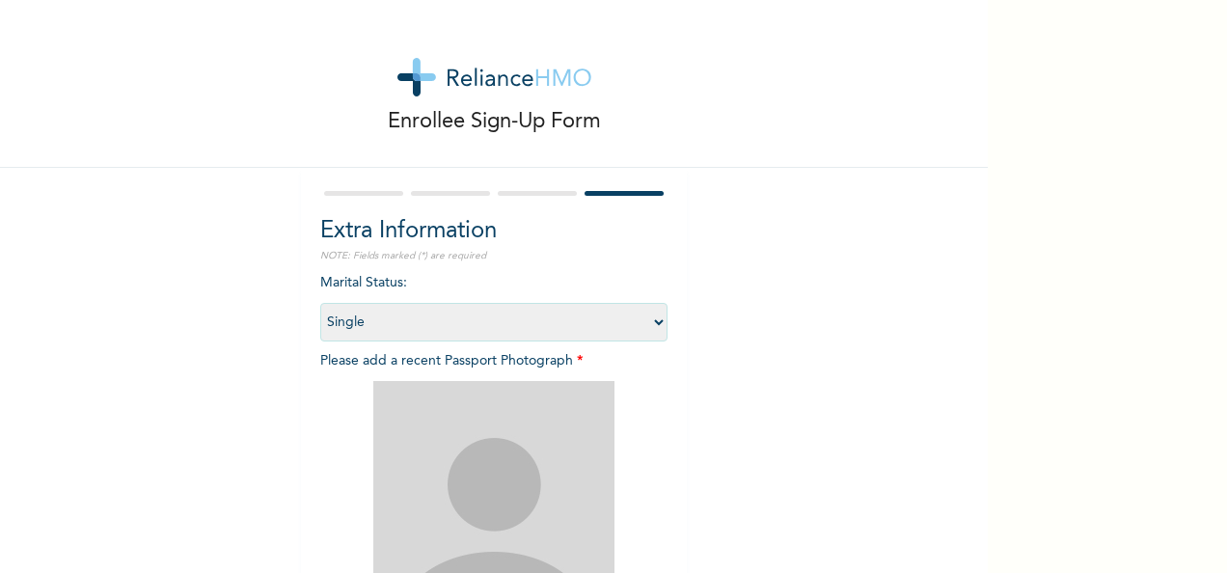
click at [320, 303] on select "Select marital status [DEMOGRAPHIC_DATA] Married [DEMOGRAPHIC_DATA] Widow/[DEMO…" at bounding box center [493, 322] width 347 height 39
click at [488, 334] on select "Select marital status [DEMOGRAPHIC_DATA] Married [DEMOGRAPHIC_DATA] Widow/[DEMO…" at bounding box center [493, 322] width 347 height 39
select select "2"
click at [320, 303] on select "Select marital status [DEMOGRAPHIC_DATA] Married [DEMOGRAPHIC_DATA] Widow/[DEMO…" at bounding box center [493, 322] width 347 height 39
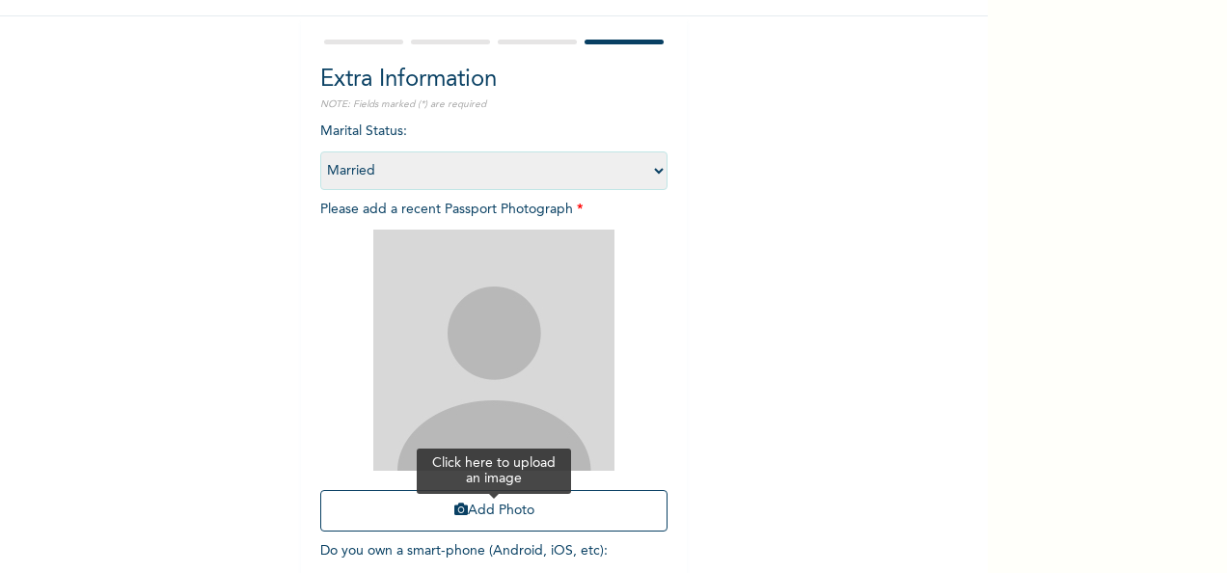
scroll to position [274, 0]
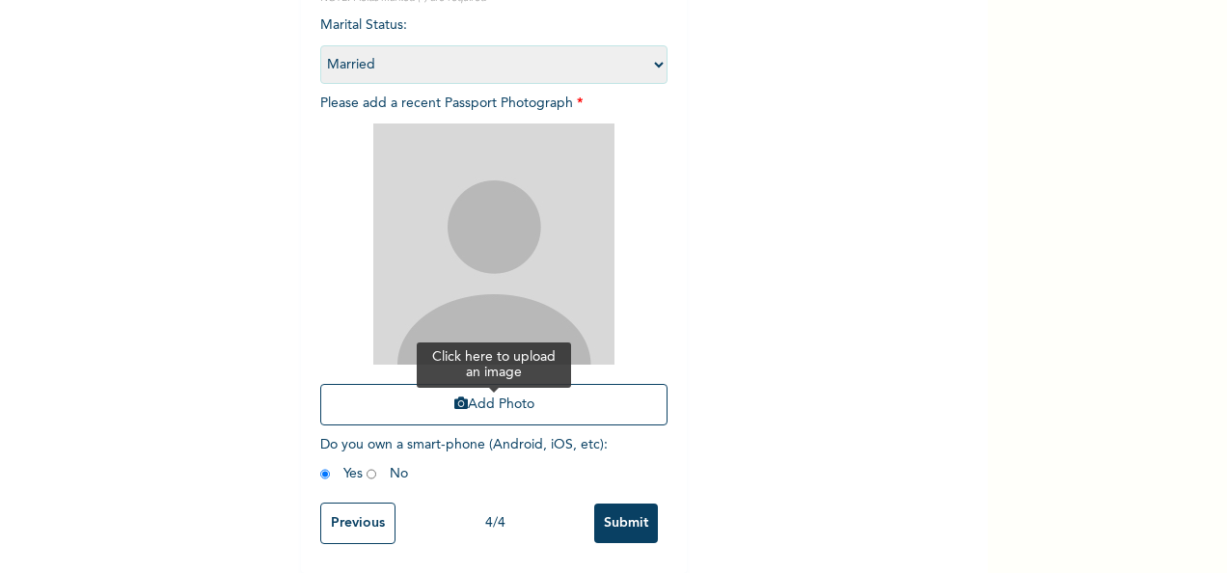
click at [488, 384] on button "Add Photo" at bounding box center [493, 404] width 347 height 41
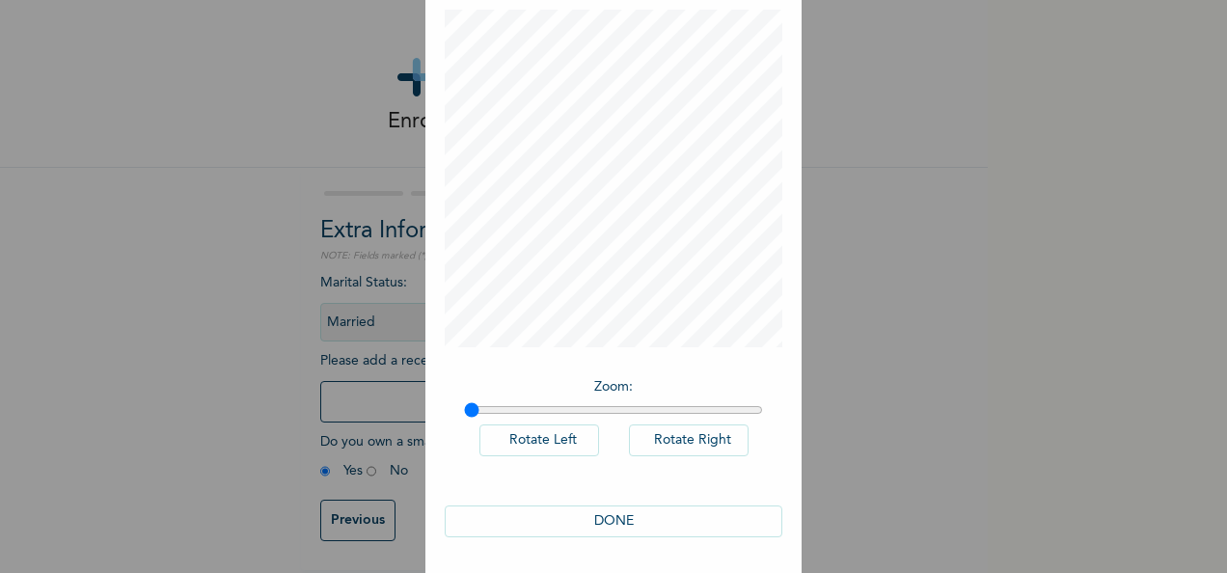
scroll to position [99, 0]
click at [627, 513] on button "DONE" at bounding box center [614, 520] width 338 height 32
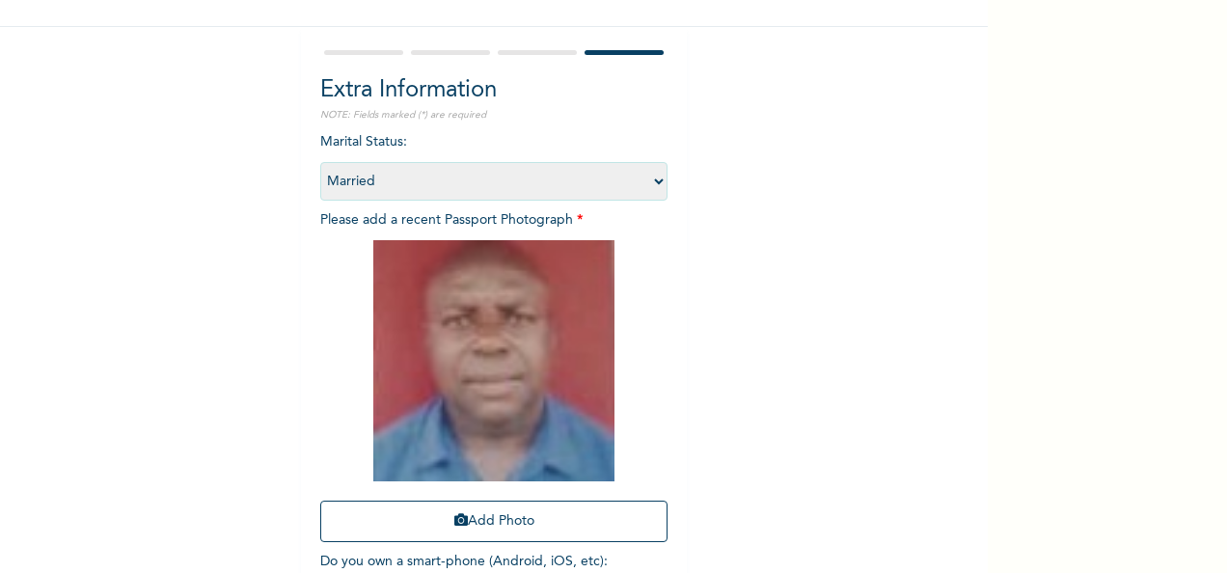
scroll to position [274, 0]
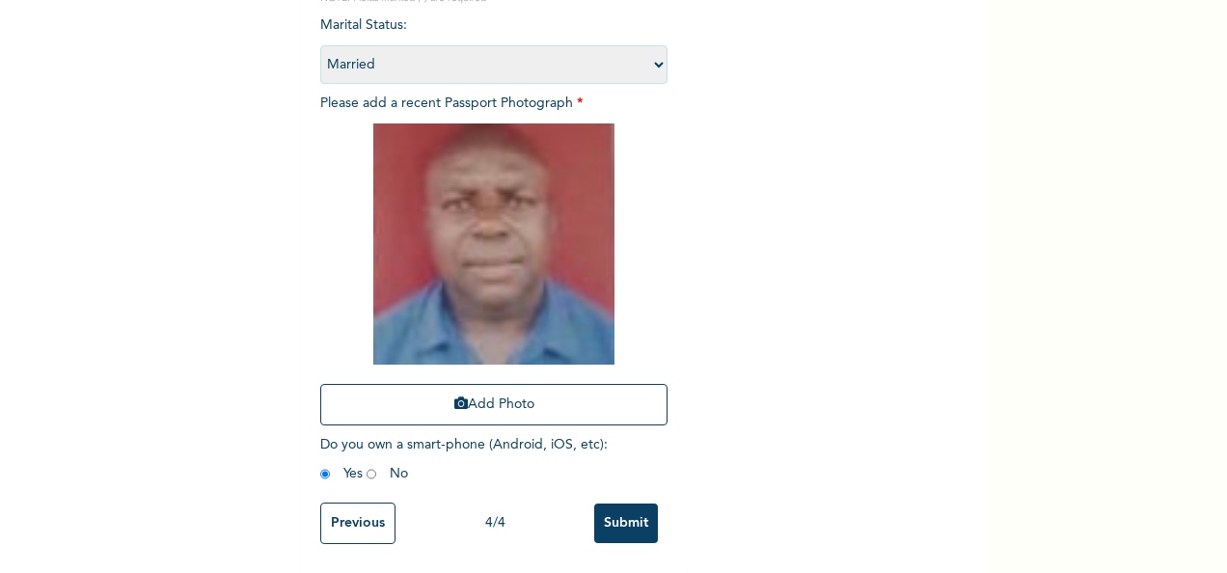
click at [620, 503] on input "Submit" at bounding box center [626, 523] width 64 height 40
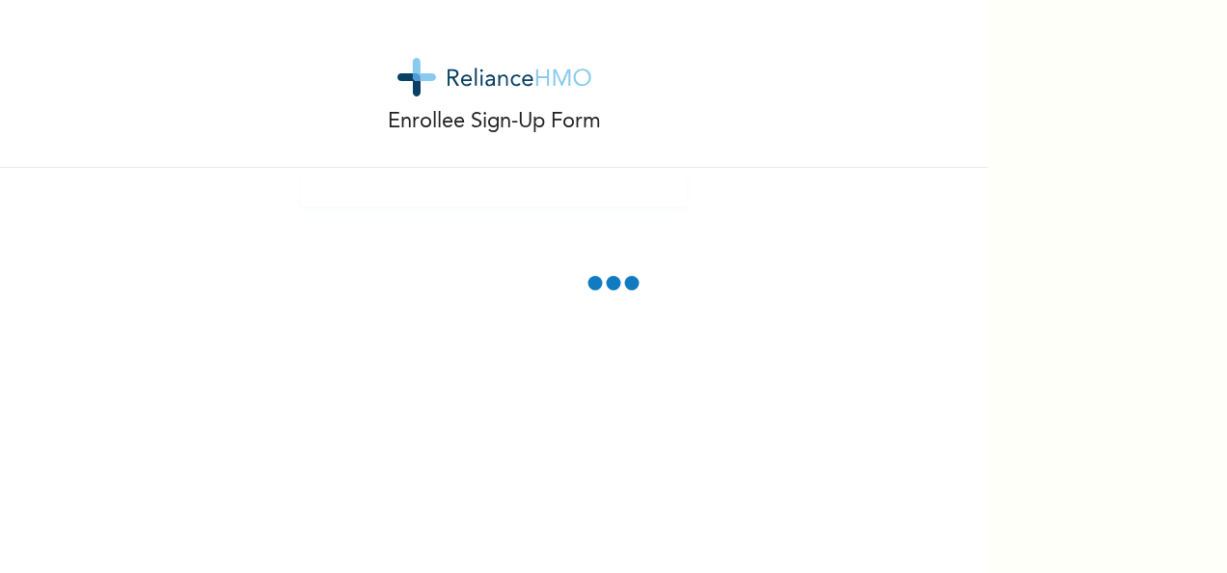
scroll to position [0, 0]
